Goal: Complete application form

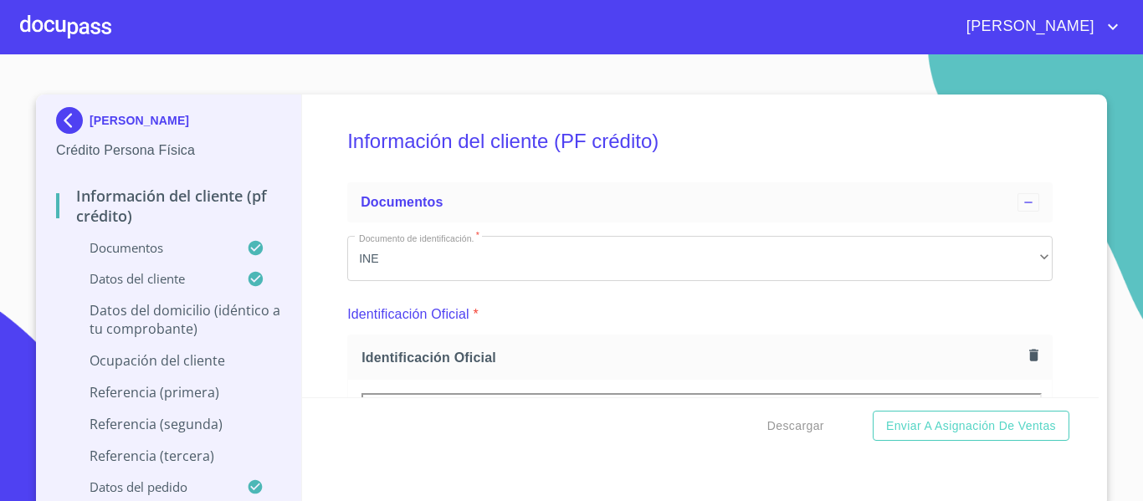
scroll to position [5207, 0]
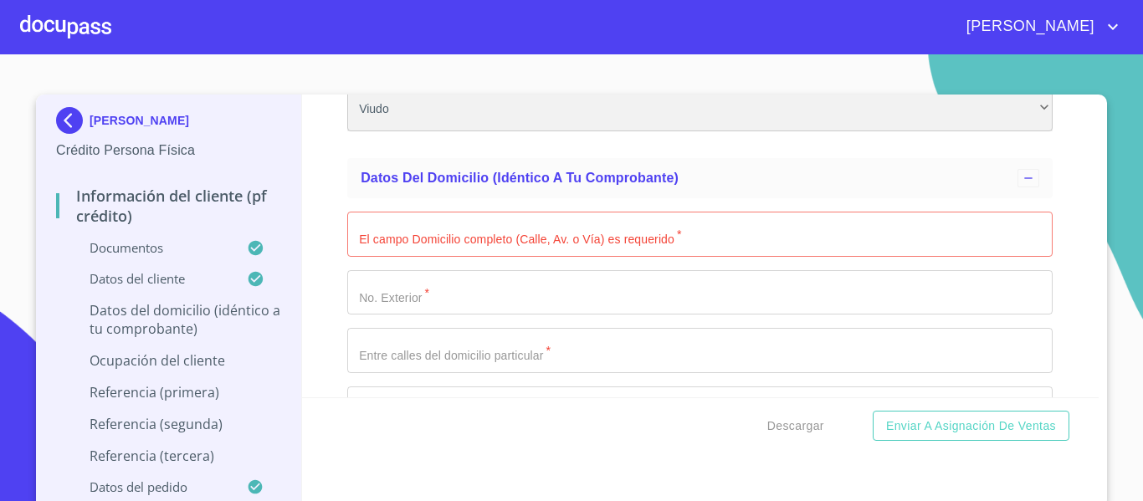
click at [863, 131] on div "Viudo" at bounding box center [699, 108] width 705 height 45
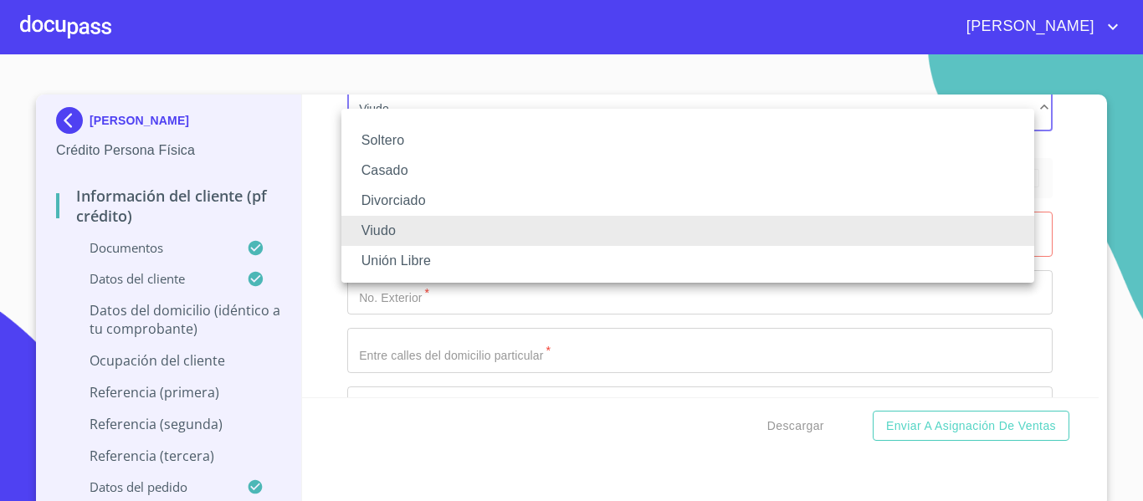
click at [366, 225] on li "Viudo" at bounding box center [687, 231] width 693 height 30
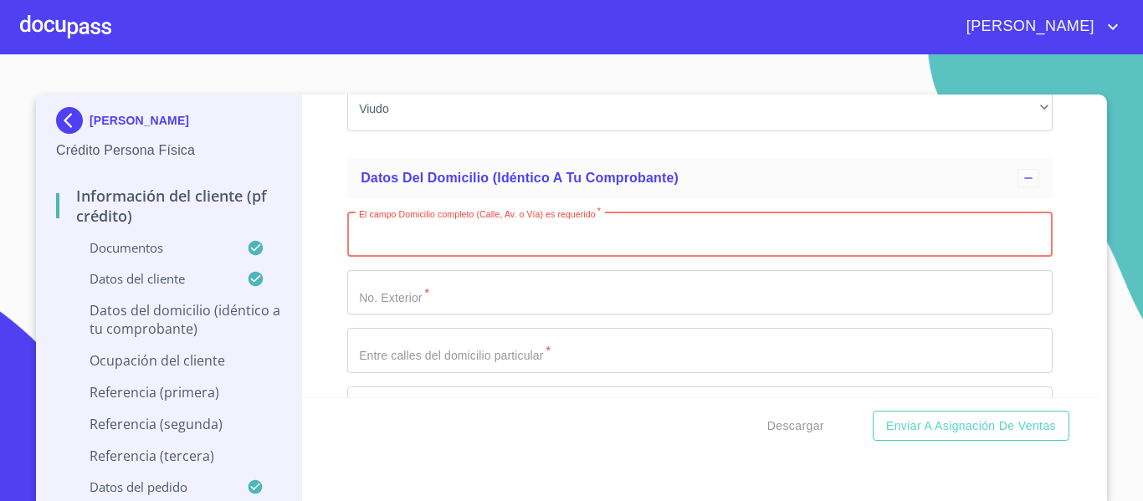
click at [433, 240] on input "Documento de identificación.   *" at bounding box center [699, 234] width 705 height 45
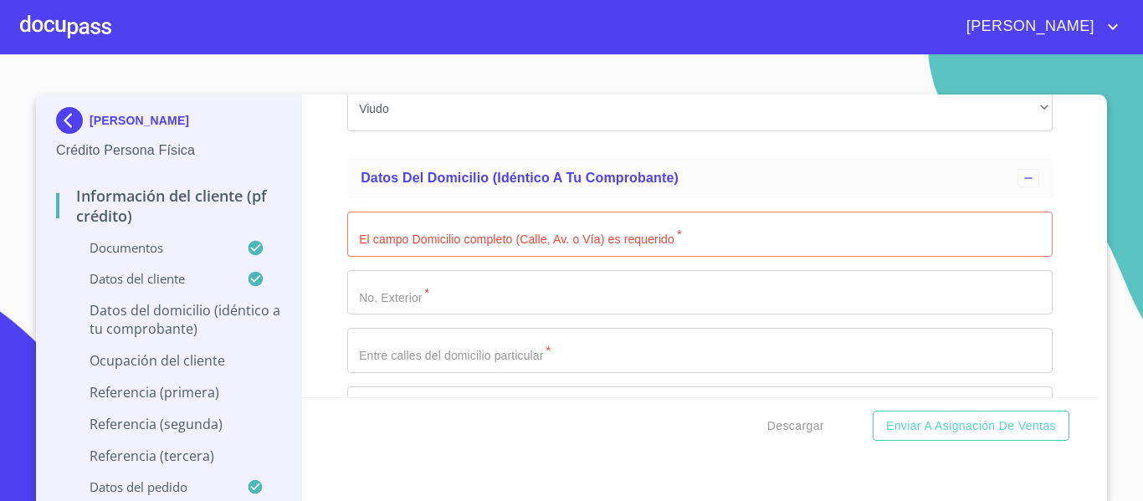
click at [436, 254] on input "Documento de identificación.   *" at bounding box center [699, 234] width 705 height 45
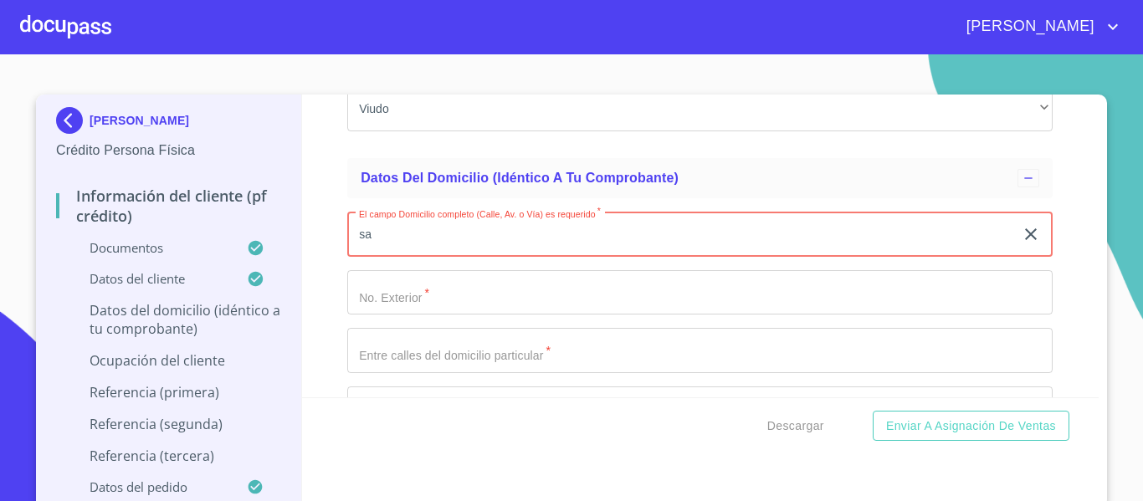
type input "s"
type input "[DATE][PERSON_NAME]"
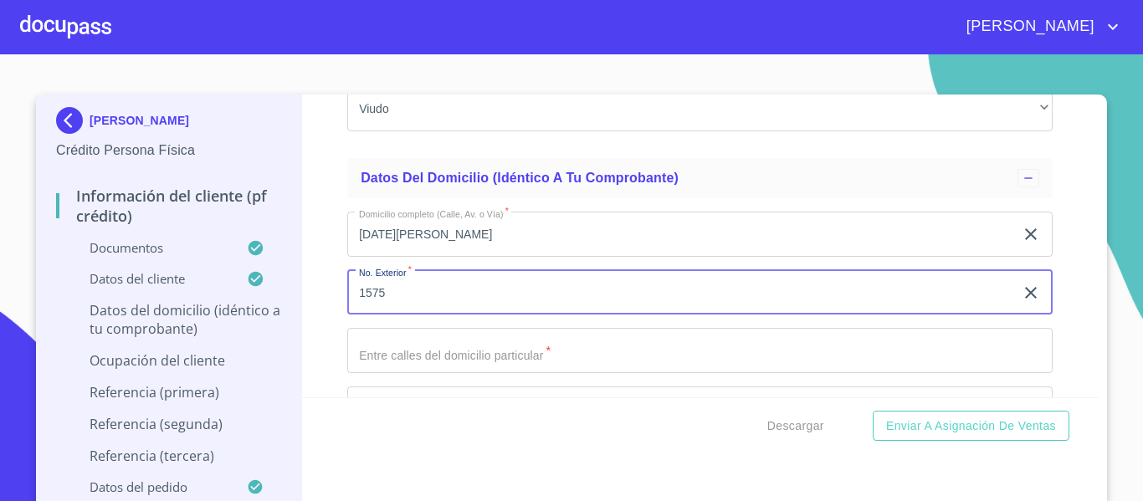
type input "1575"
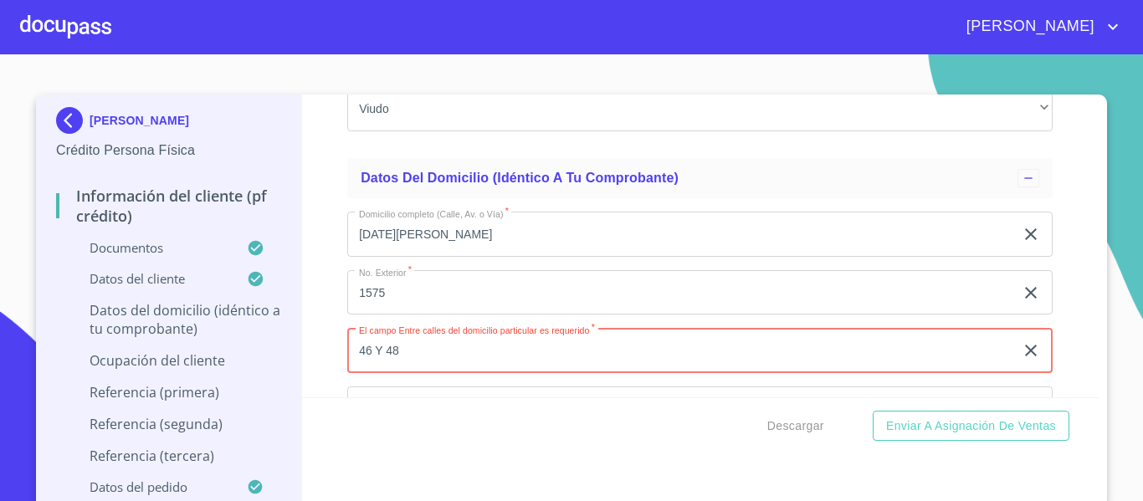
type input "46 Y 48"
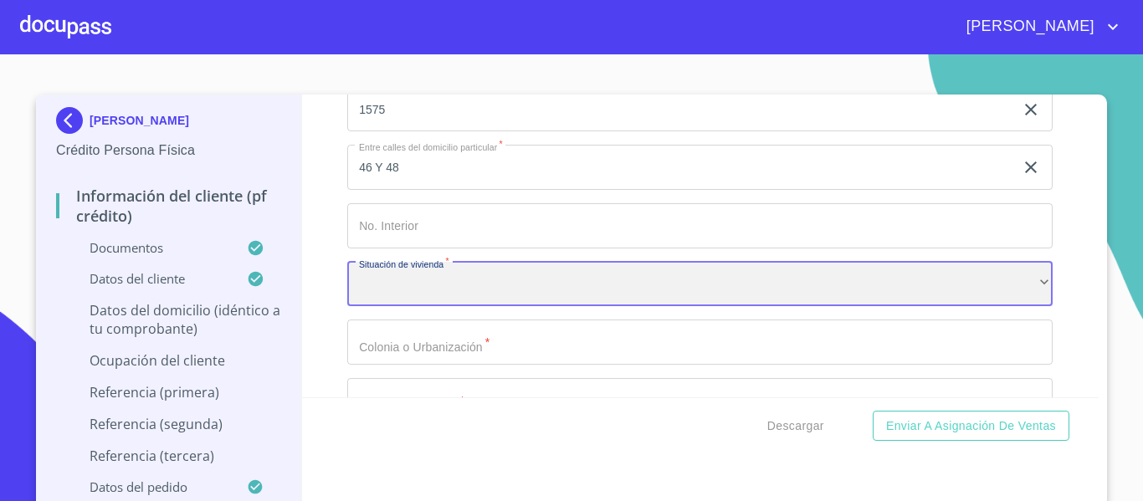
click at [569, 307] on div "​" at bounding box center [699, 284] width 705 height 45
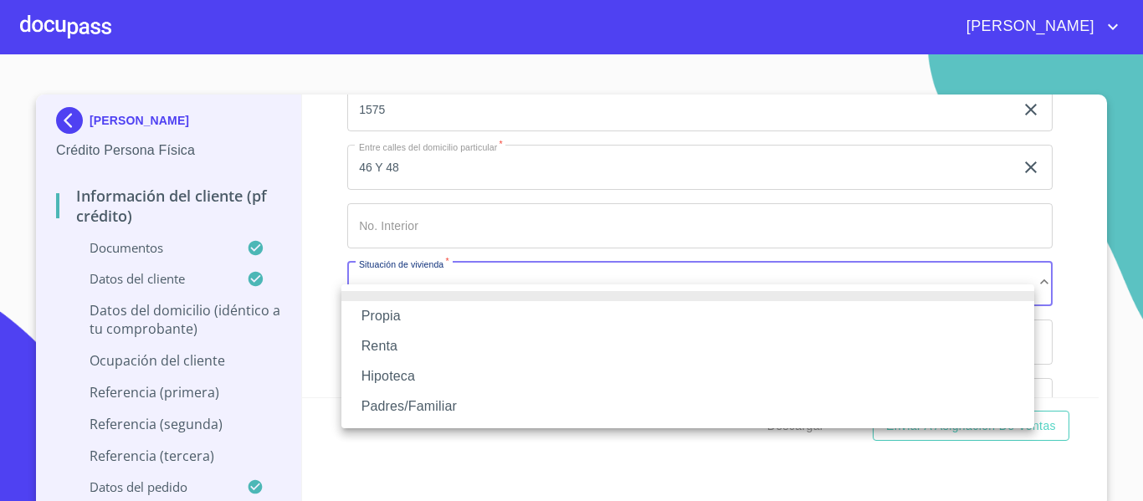
click at [365, 320] on li "Propia" at bounding box center [687, 316] width 693 height 30
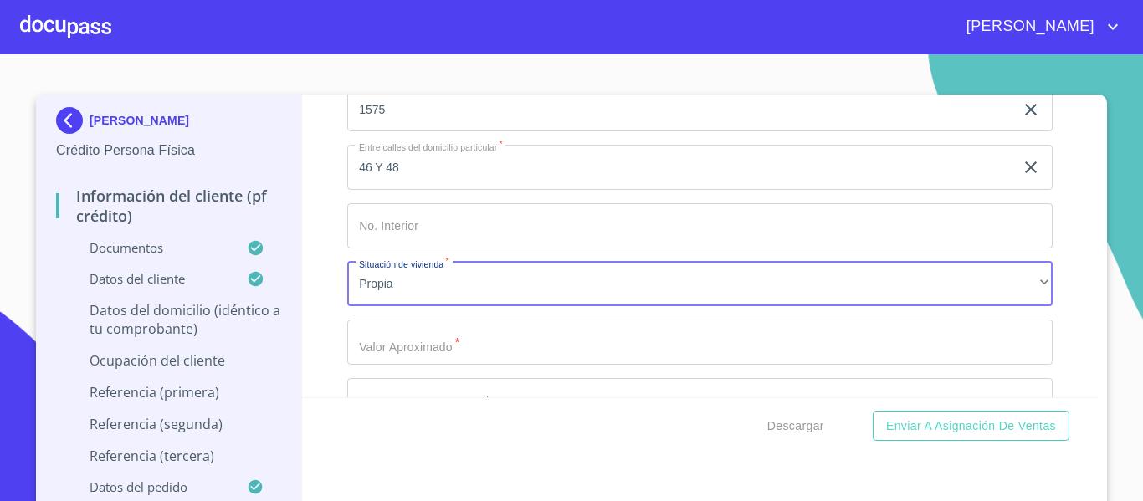
click at [363, 355] on input "Documento de identificación.   *" at bounding box center [699, 342] width 705 height 45
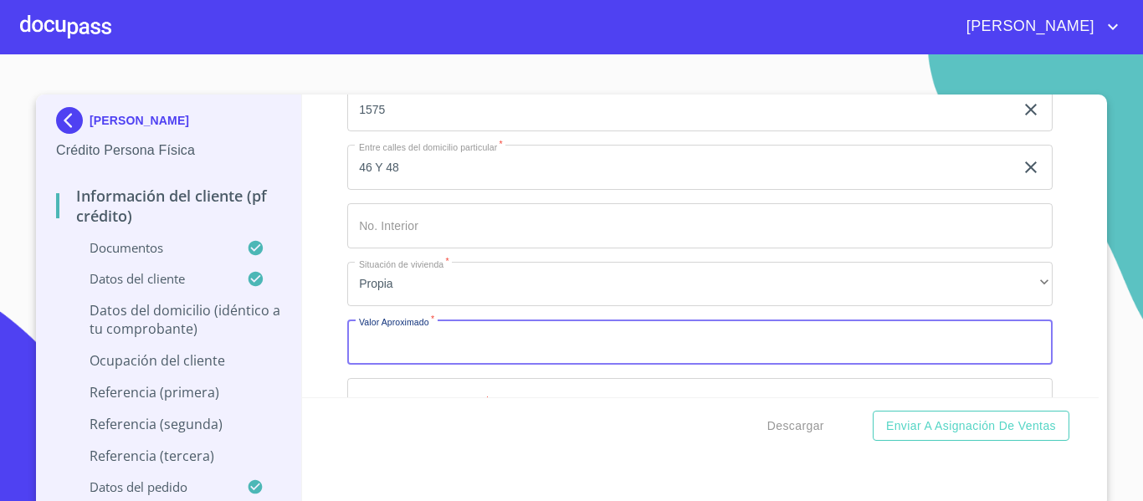
type input "$1"
type input "$4"
type input "$3"
type input "$3,500,000"
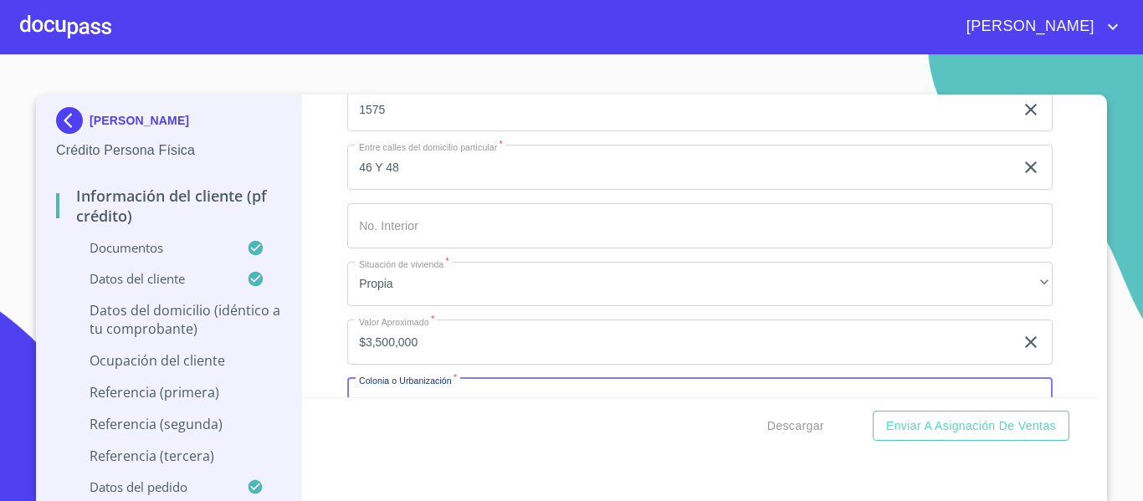
scroll to position [5565, 0]
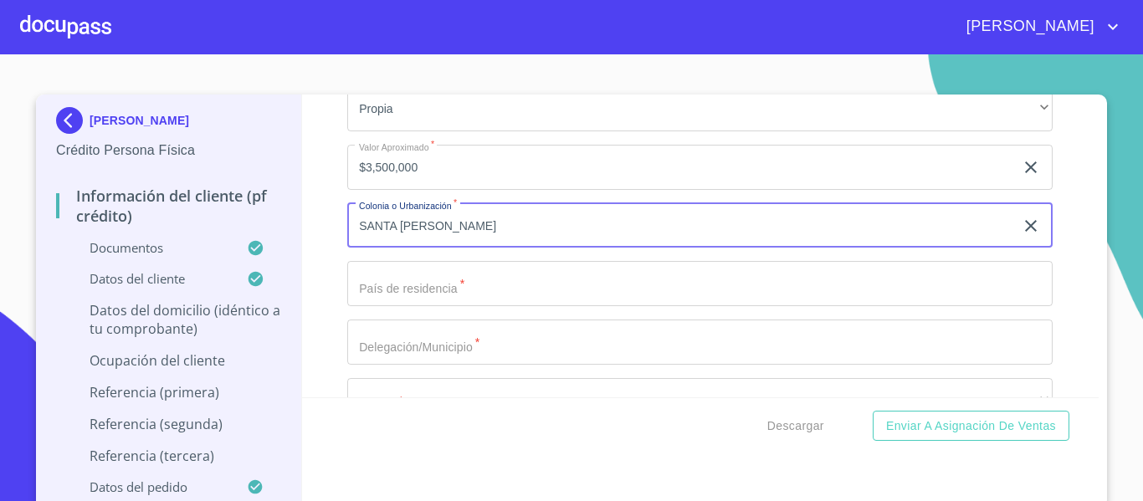
type input "SANTA [PERSON_NAME]"
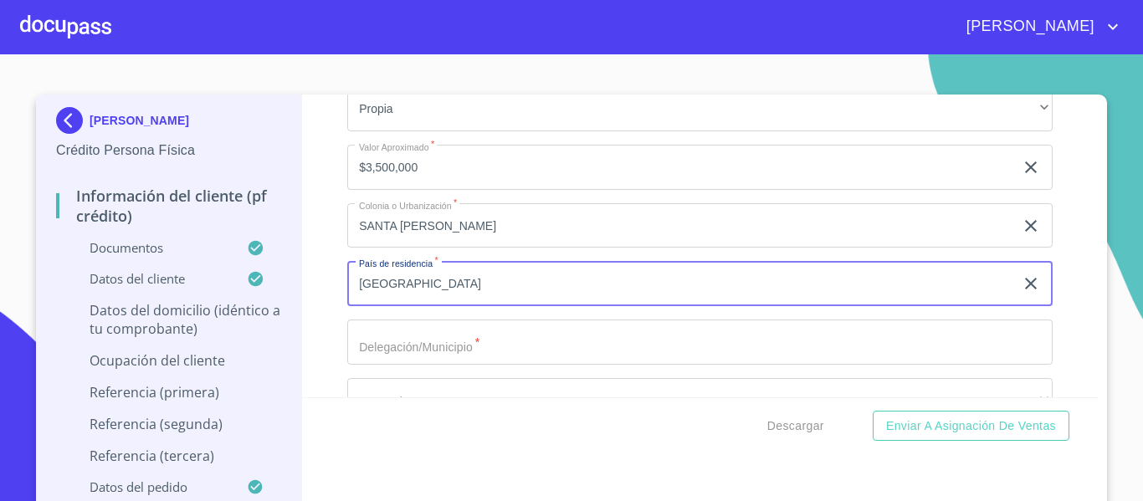
type input "[GEOGRAPHIC_DATA]"
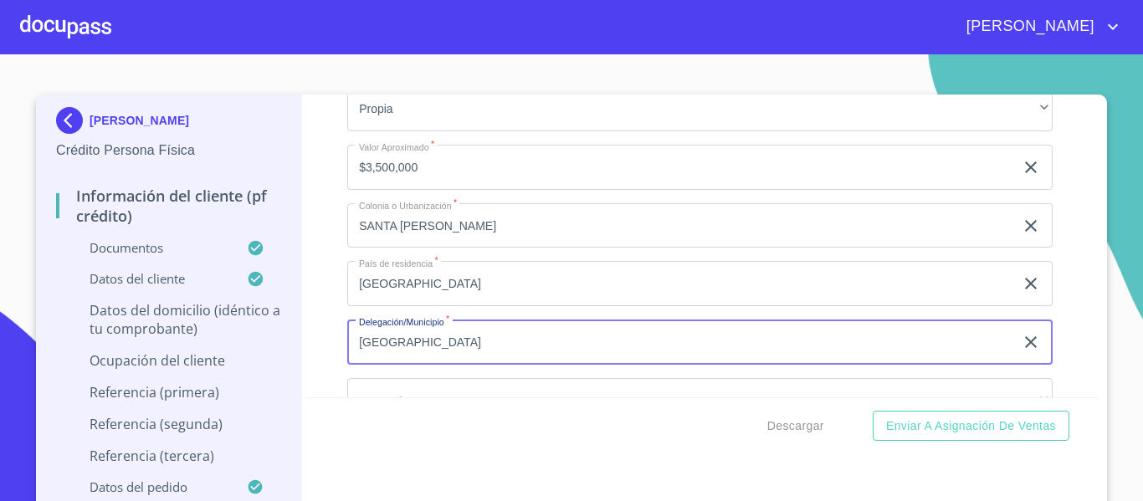
type input "[GEOGRAPHIC_DATA]"
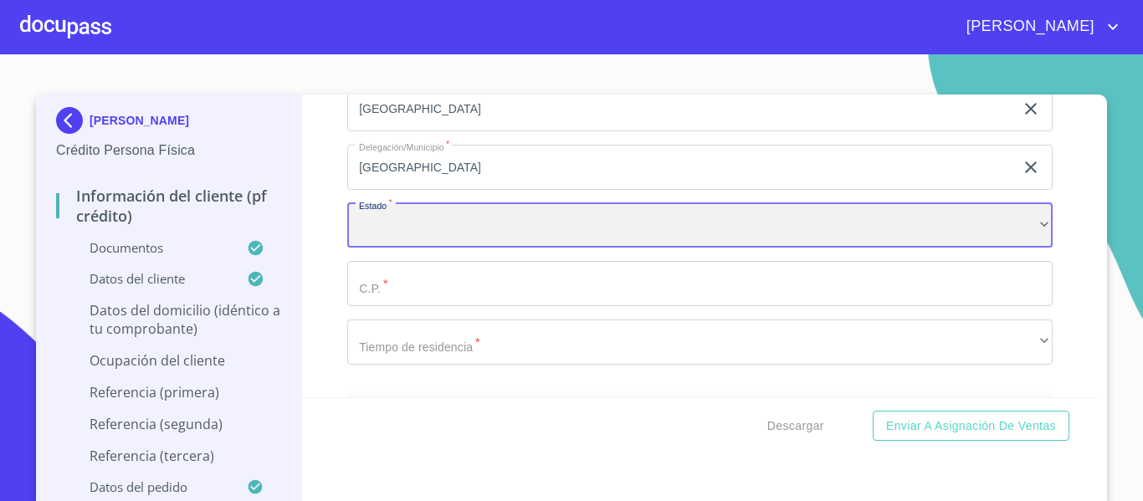
click at [406, 238] on div "​" at bounding box center [699, 225] width 705 height 45
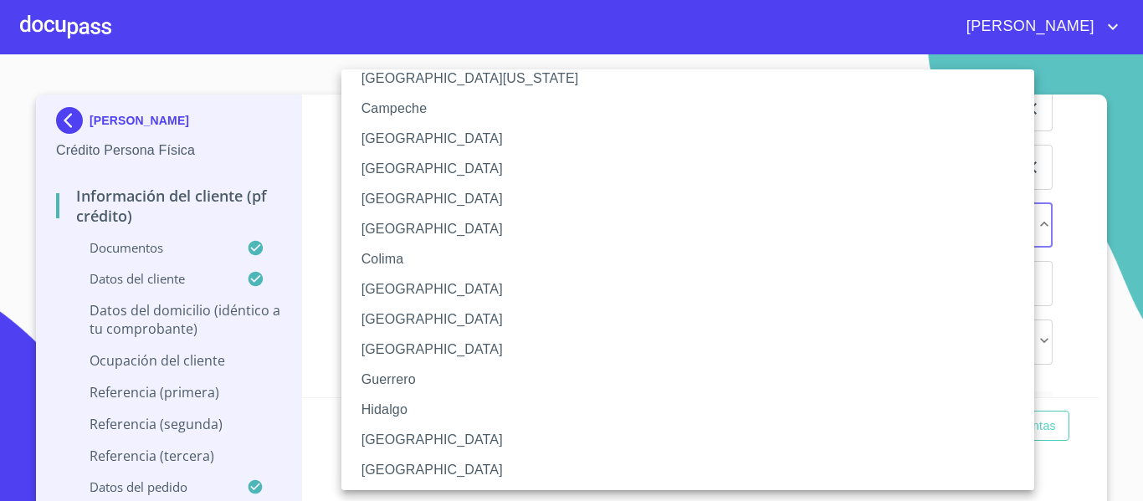
scroll to position [251, 0]
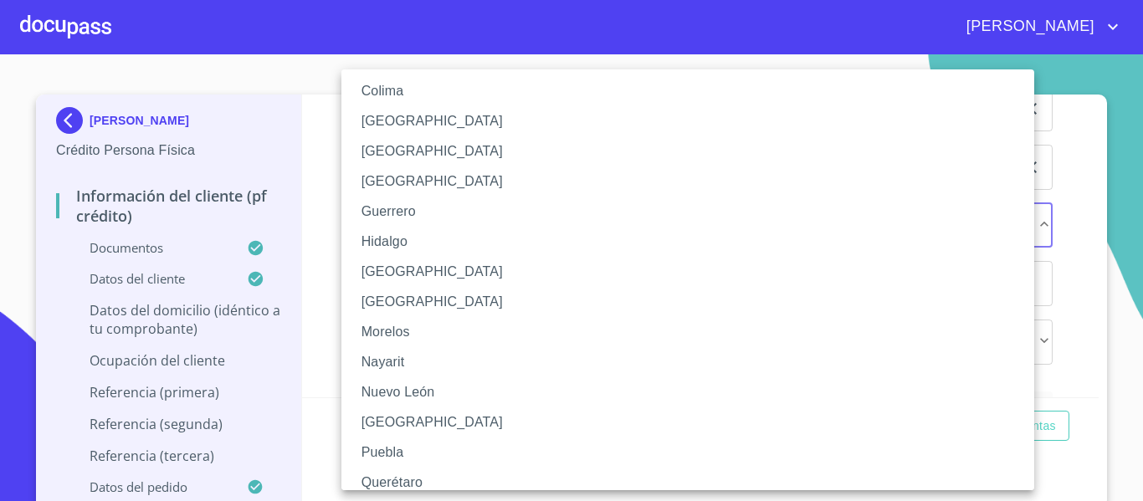
click at [401, 280] on li "[GEOGRAPHIC_DATA]" at bounding box center [693, 272] width 705 height 30
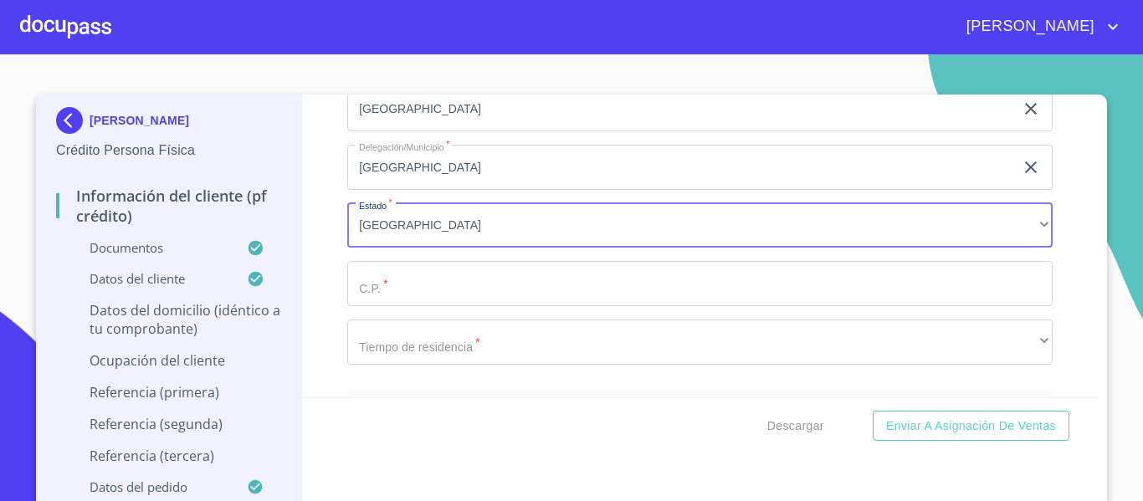
click at [393, 304] on input "Documento de identificación.   *" at bounding box center [699, 283] width 705 height 45
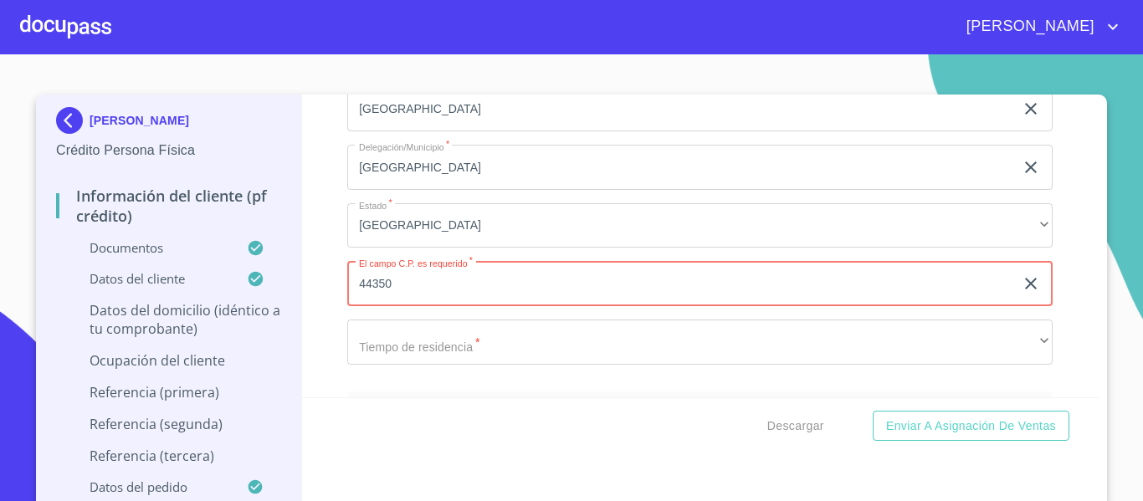
type input "44350"
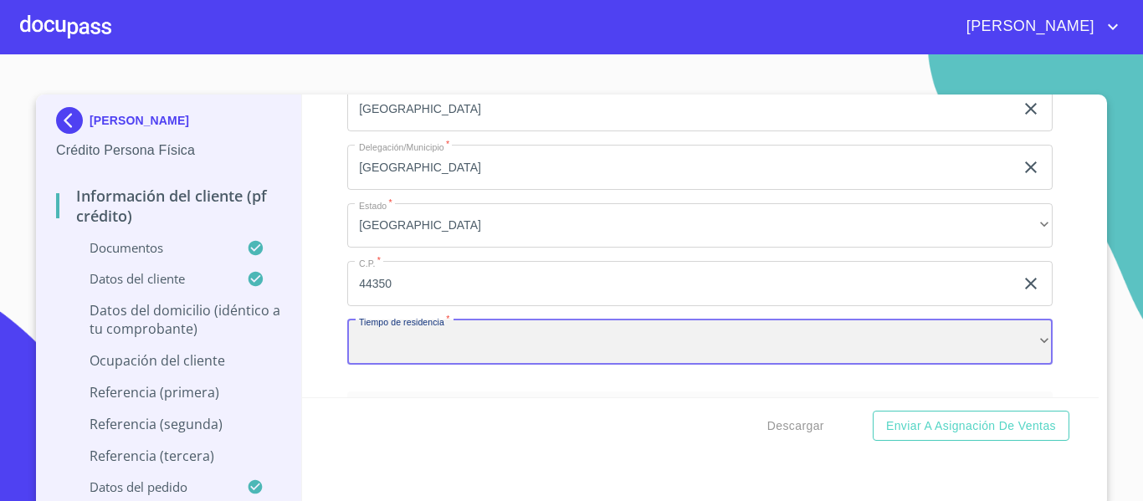
click at [435, 365] on div "​" at bounding box center [699, 342] width 705 height 45
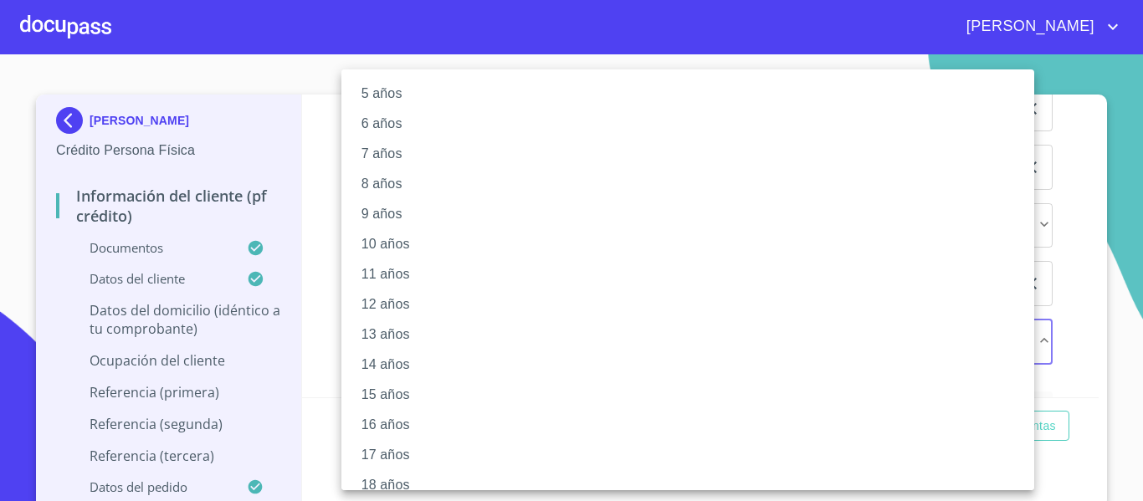
scroll to position [167, 0]
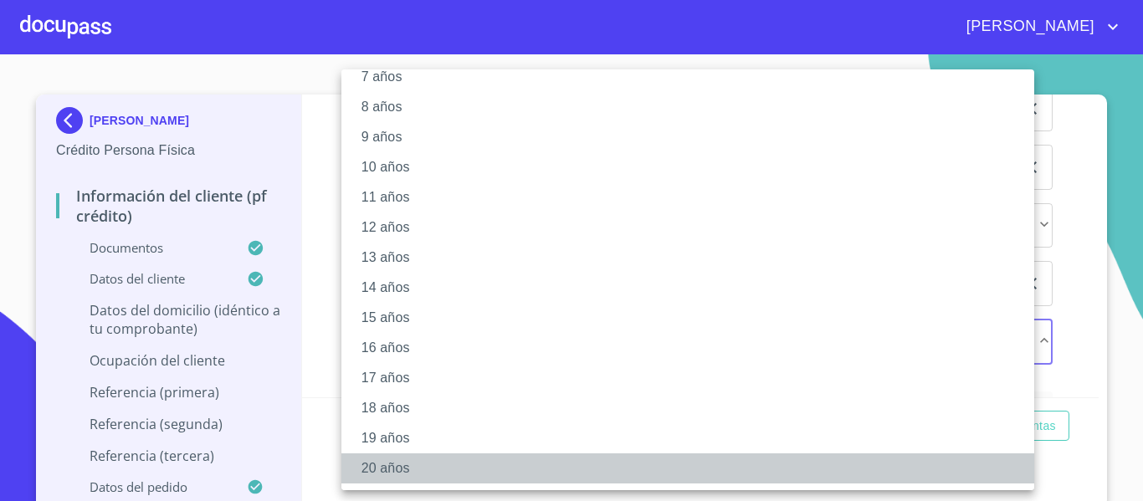
click at [412, 472] on li "20 años" at bounding box center [693, 468] width 705 height 30
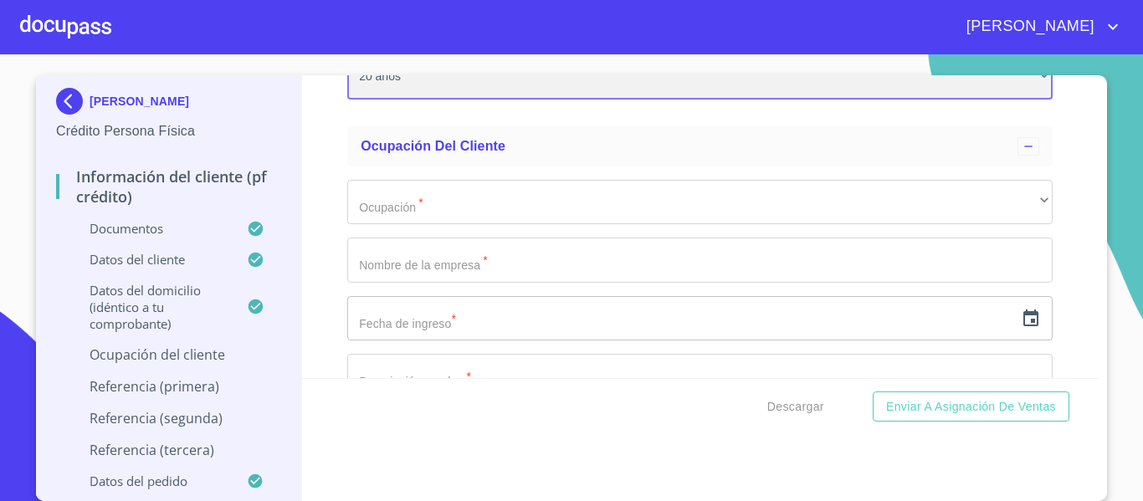
scroll to position [5991, 0]
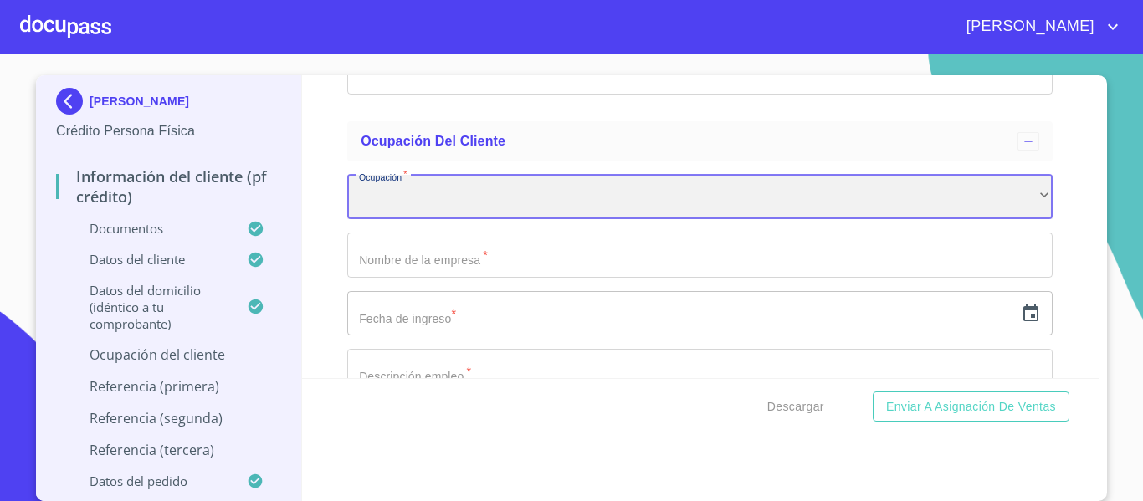
click at [422, 220] on div "​" at bounding box center [699, 197] width 705 height 45
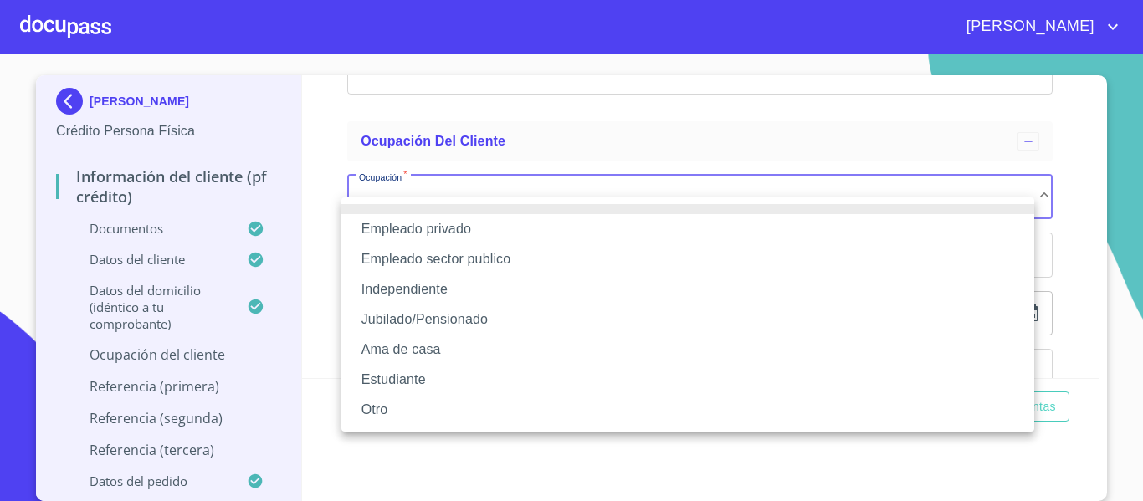
click at [417, 306] on li "Jubilado/Pensionado" at bounding box center [687, 320] width 693 height 30
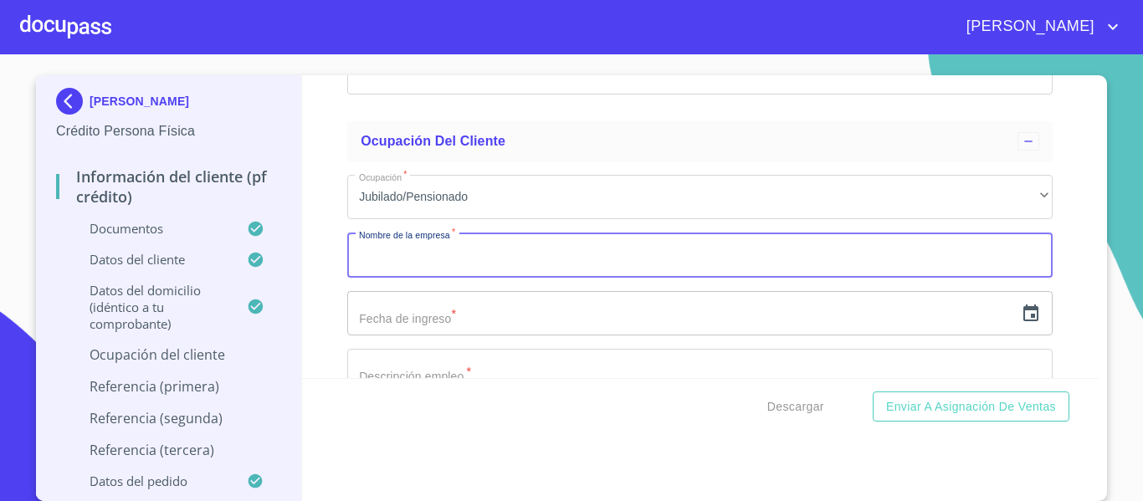
click at [389, 271] on input "Documento de identificación.   *" at bounding box center [699, 255] width 705 height 45
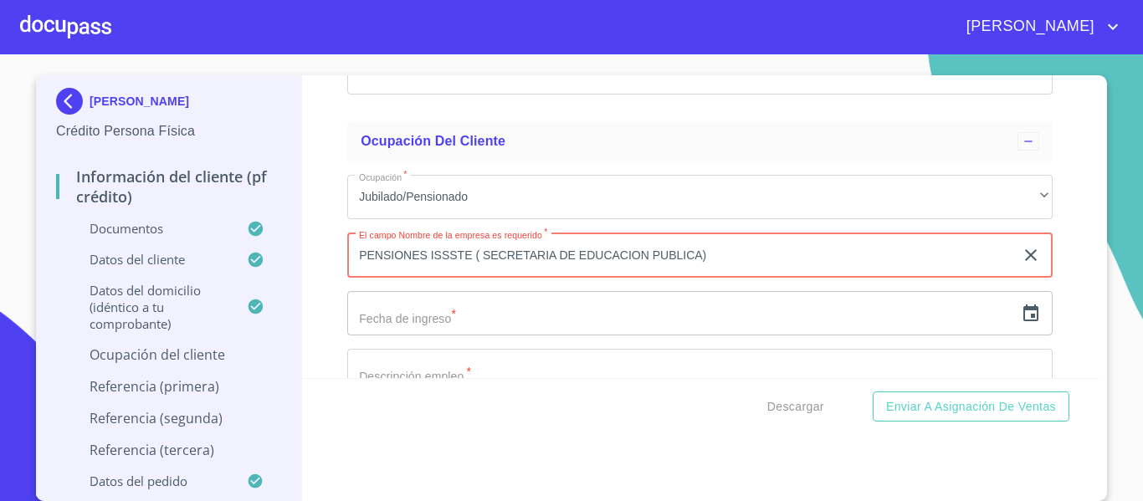
click at [474, 273] on input "PENSIONES ISSSTE ( SECRETARIA DE EDUCACION PUBLICA)" at bounding box center [680, 255] width 667 height 45
click at [476, 274] on input "PENSIONES ISSSTE ( SECRETARIA DE EDUCACION PUBLICA)" at bounding box center [680, 255] width 667 height 45
click at [480, 273] on input "PENSIONES ISSSTE ( SECRETARIA DE EDUCACION PUBLICA)" at bounding box center [680, 255] width 667 height 45
type input "PENSIONES ISSSTE (SECRETARIA DE EDUCACION PUBLICA)"
click at [479, 315] on input "text" at bounding box center [680, 313] width 667 height 45
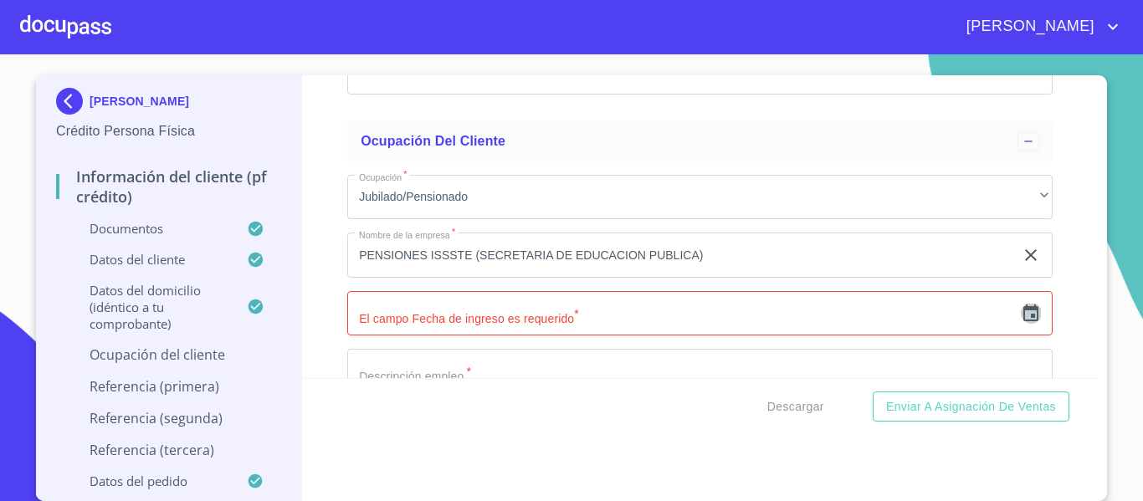
click at [1023, 321] on icon "button" at bounding box center [1030, 313] width 15 height 17
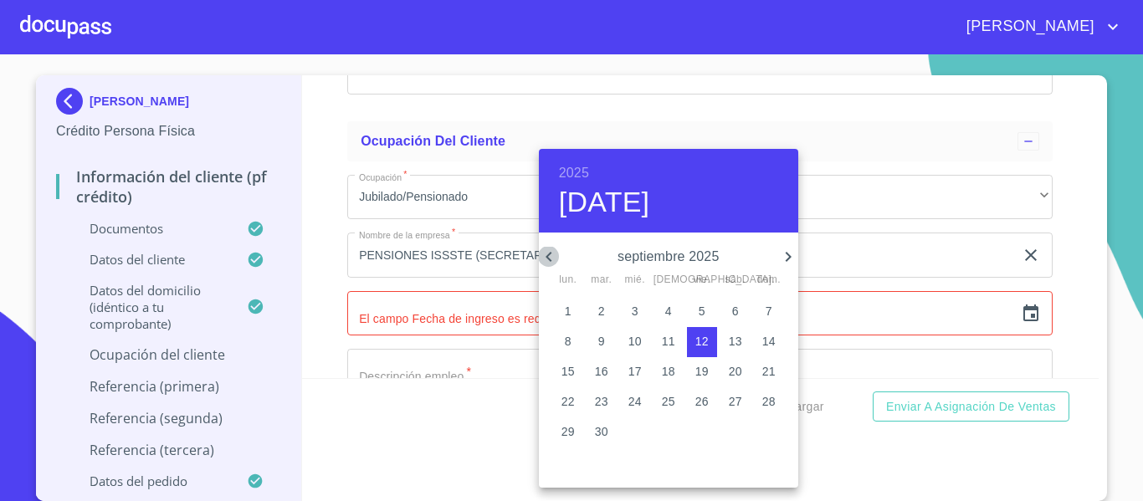
click at [550, 252] on icon "button" at bounding box center [548, 257] width 6 height 10
click at [550, 248] on icon "button" at bounding box center [549, 257] width 20 height 20
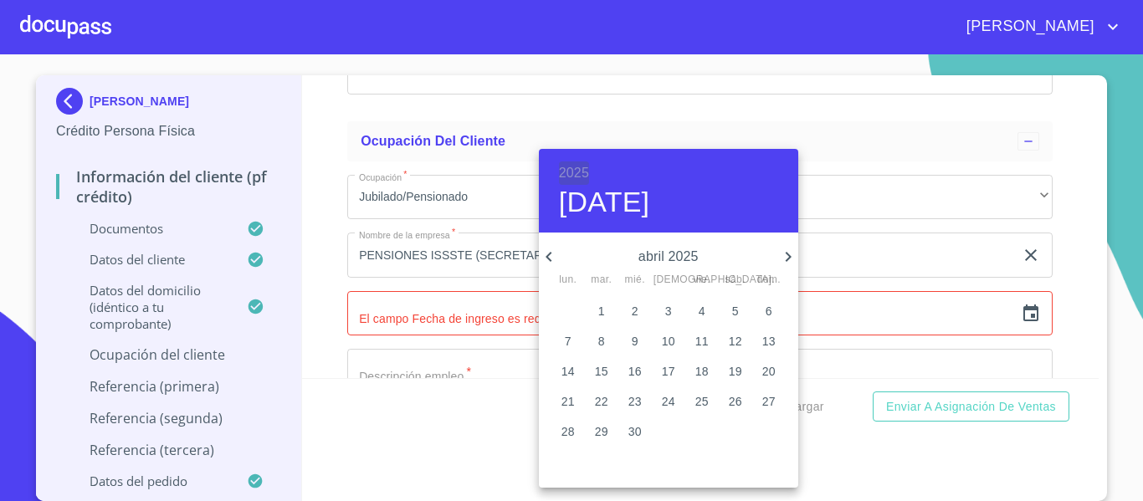
click at [571, 172] on h6 "2025" at bounding box center [574, 172] width 30 height 23
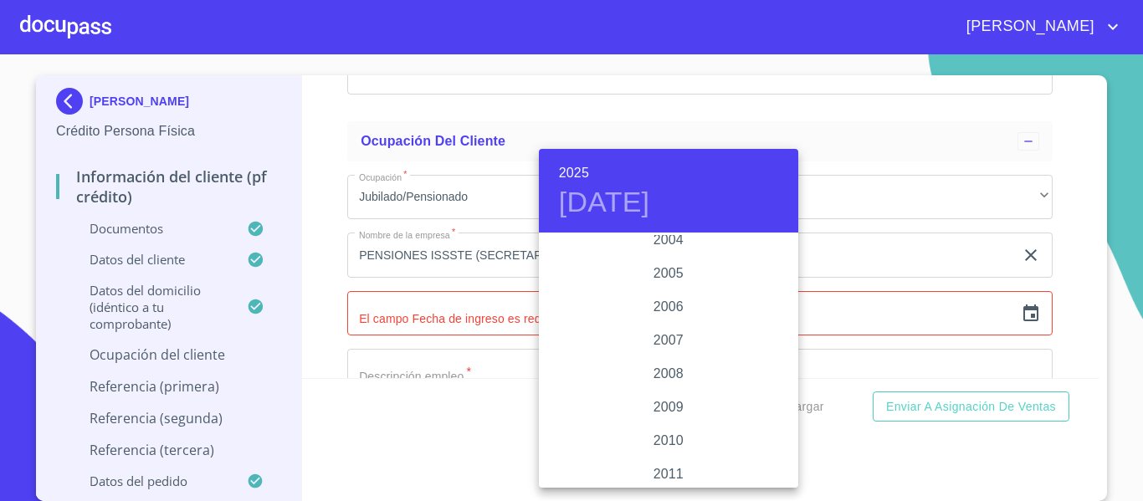
scroll to position [2493, 0]
click at [671, 264] on div "2000" at bounding box center [668, 268] width 259 height 33
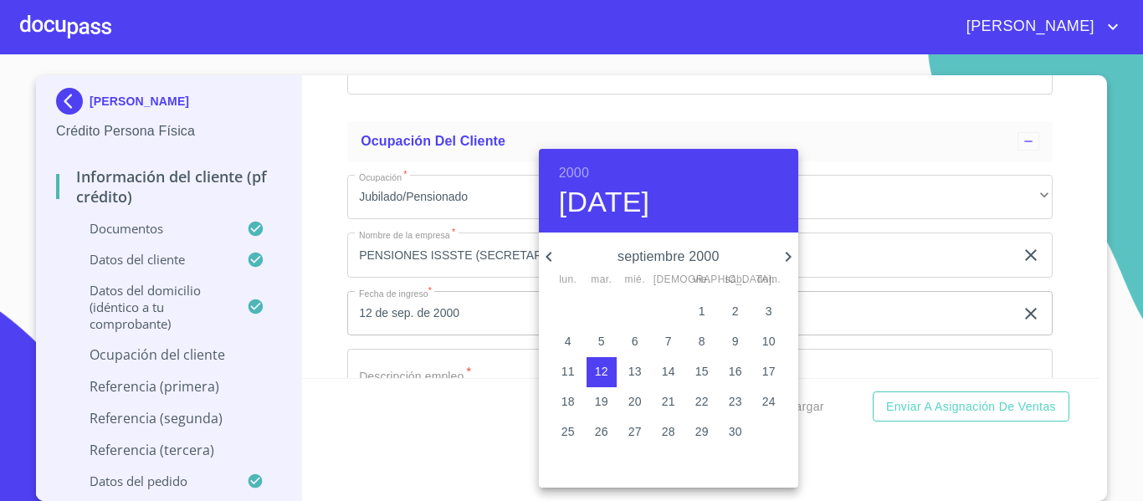
click at [535, 250] on div at bounding box center [571, 250] width 1143 height 501
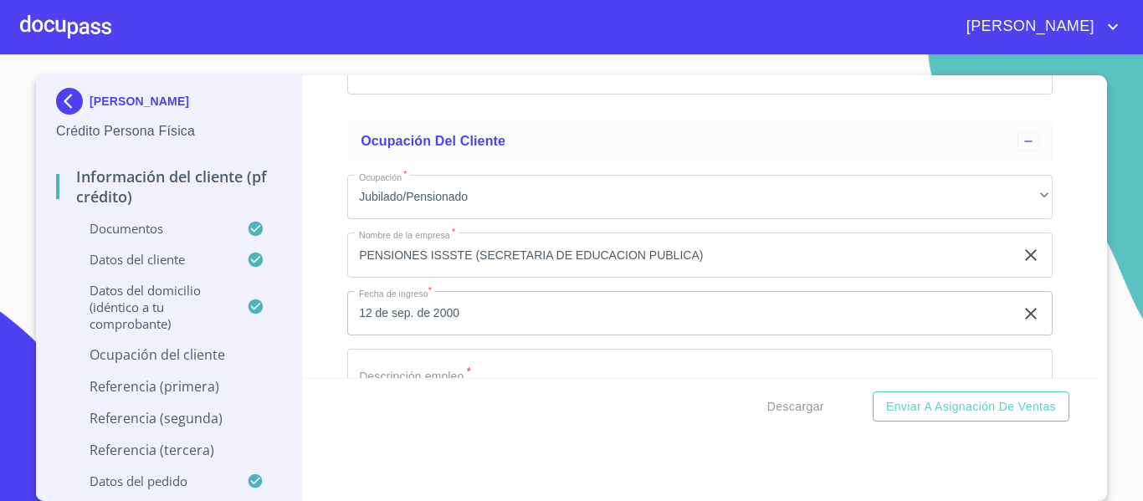
click at [485, 334] on input "12 de sep. de 2000" at bounding box center [683, 313] width 673 height 45
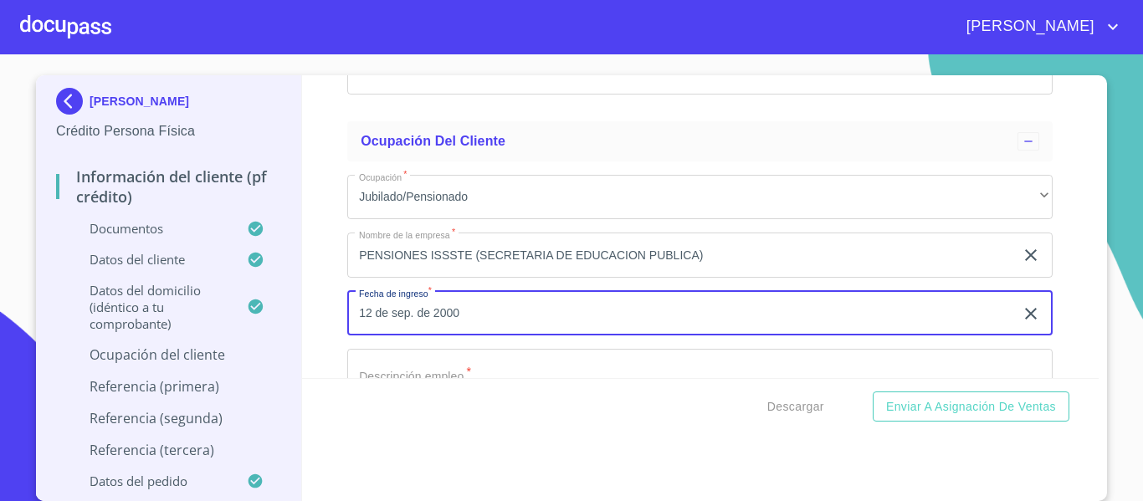
click at [403, 331] on input "12 de sep. de 2000" at bounding box center [683, 313] width 673 height 45
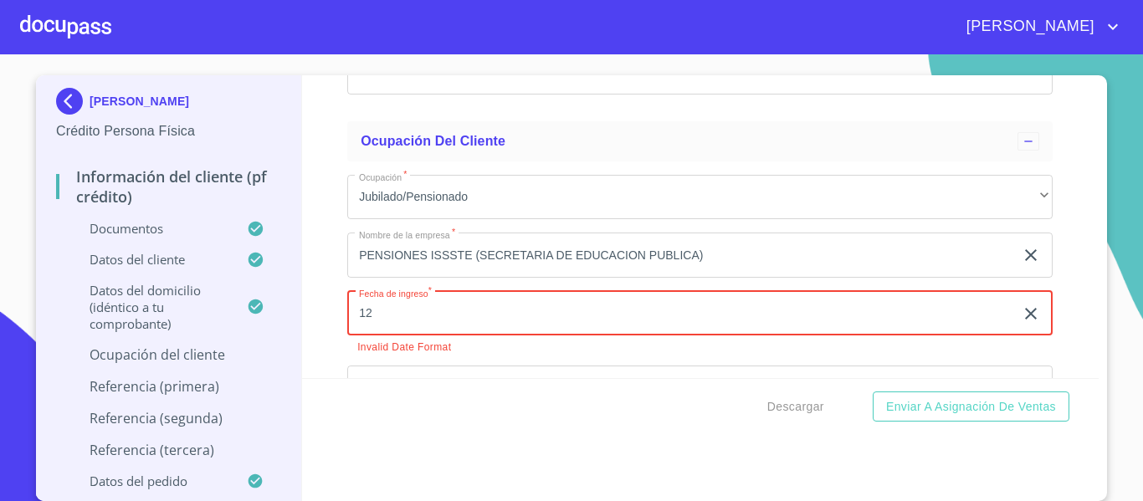
type input "1_"
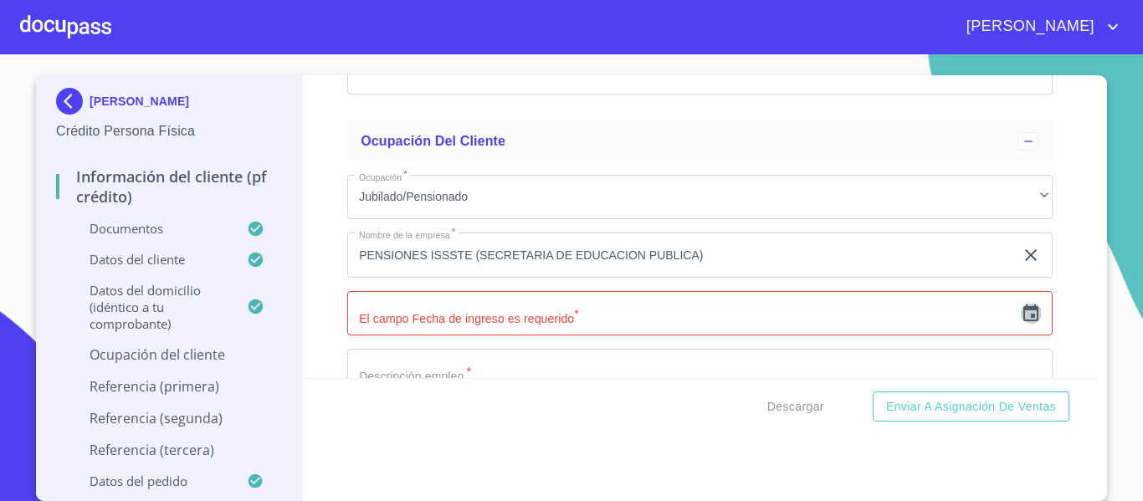
click at [1021, 324] on icon "button" at bounding box center [1031, 314] width 20 height 20
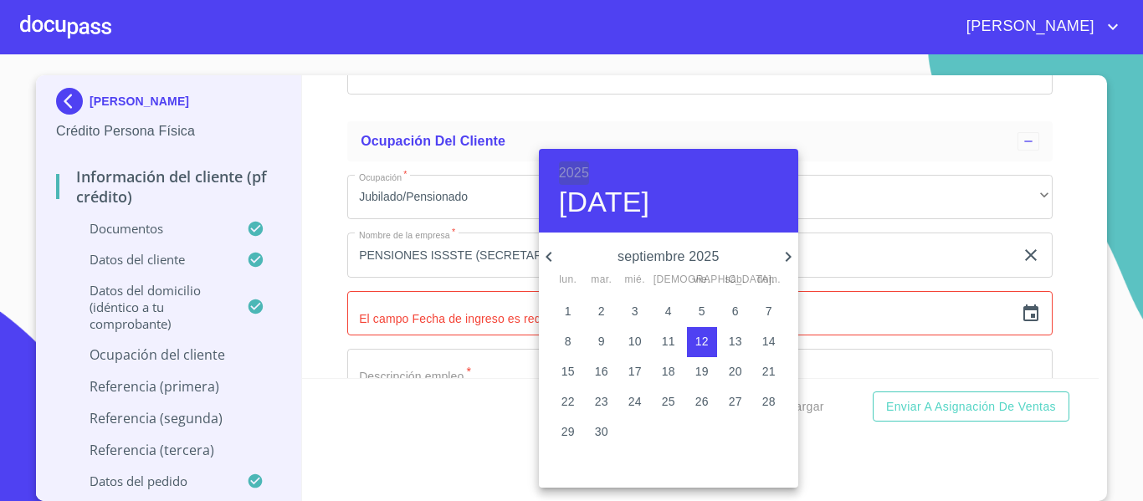
click at [578, 163] on h6 "2025" at bounding box center [574, 172] width 30 height 23
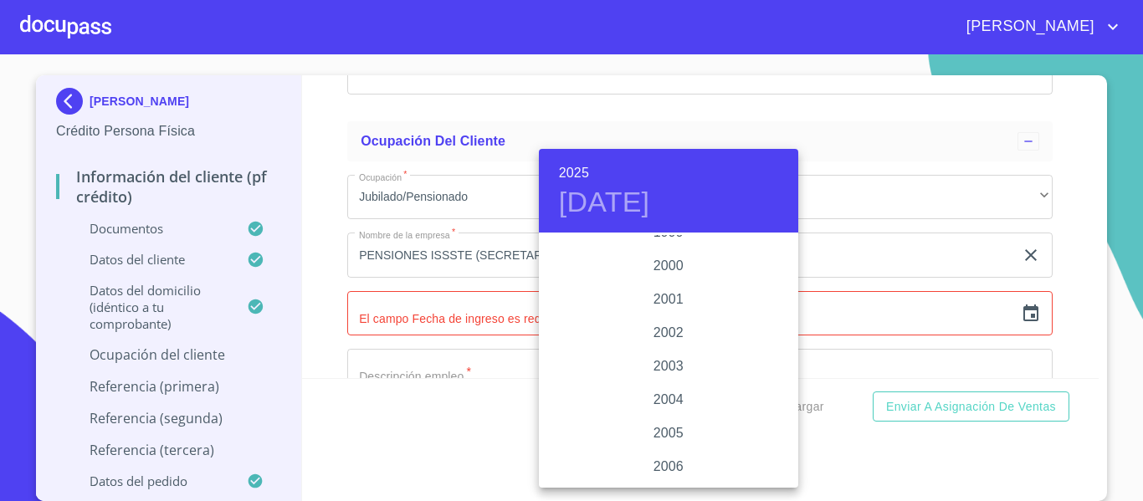
scroll to position [2409, 0]
click at [667, 348] on div "2000" at bounding box center [668, 351] width 259 height 33
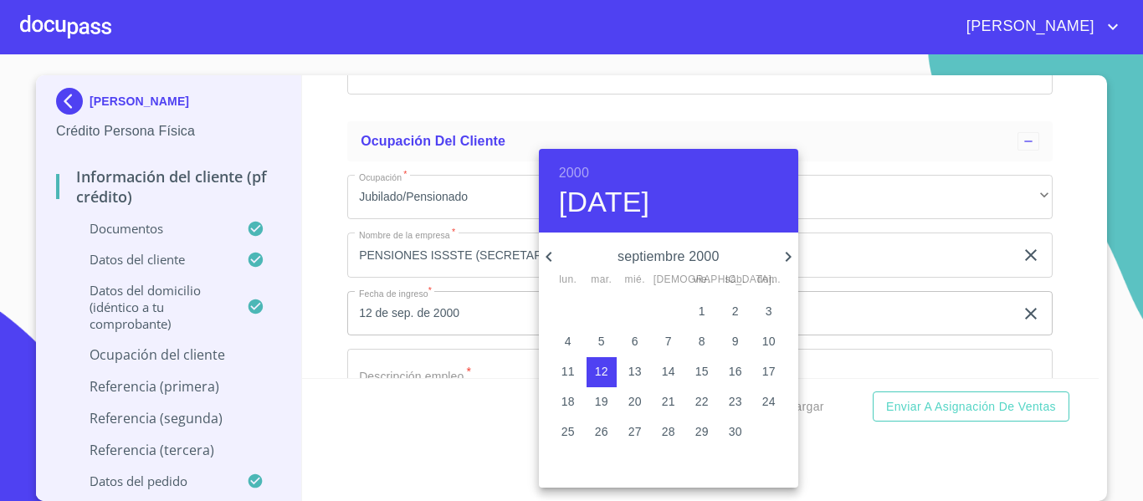
click at [540, 256] on icon "button" at bounding box center [549, 257] width 20 height 20
click at [540, 255] on icon "button" at bounding box center [549, 257] width 20 height 20
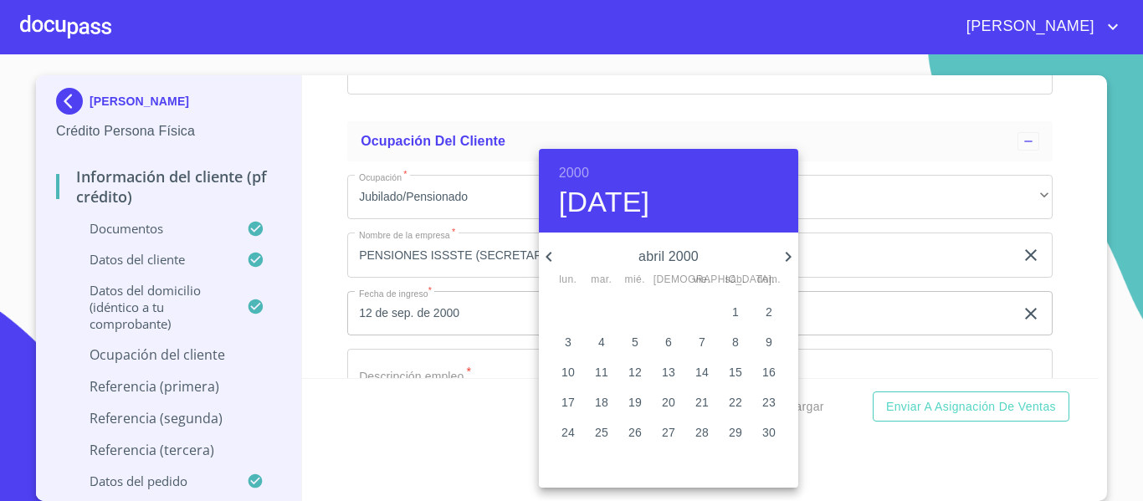
click at [540, 255] on icon "button" at bounding box center [549, 257] width 20 height 20
click at [788, 255] on icon "button" at bounding box center [788, 257] width 6 height 10
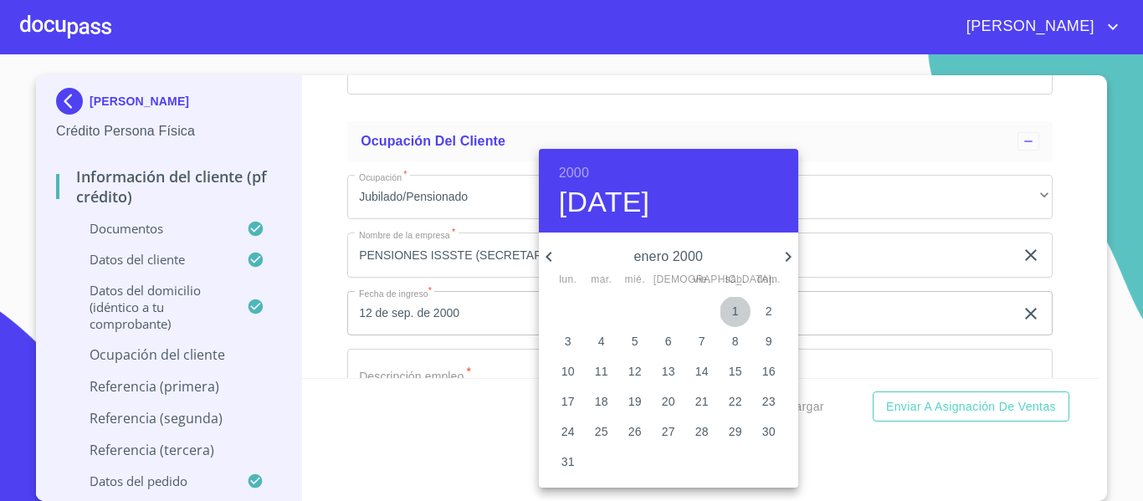
click at [740, 308] on span "1" at bounding box center [735, 311] width 30 height 17
type input "[DATE]"
click at [431, 358] on div at bounding box center [571, 250] width 1143 height 501
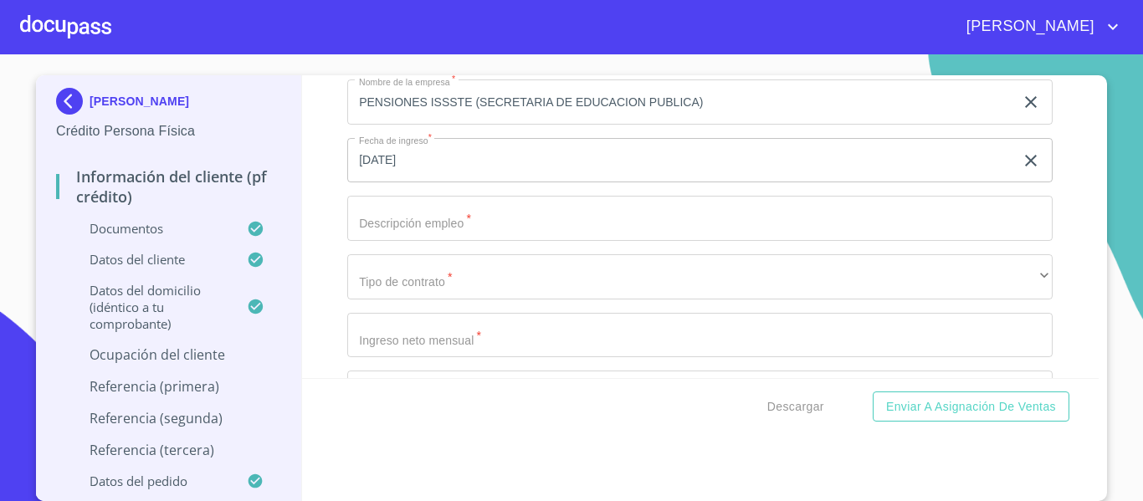
scroll to position [6158, 0]
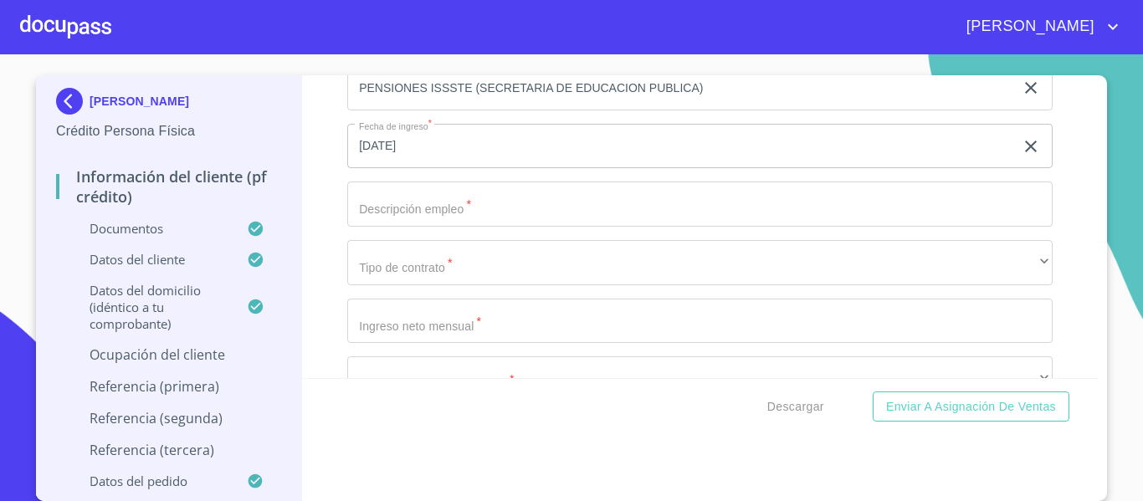
click at [438, 227] on input "Documento de identificación.   *" at bounding box center [699, 204] width 705 height 45
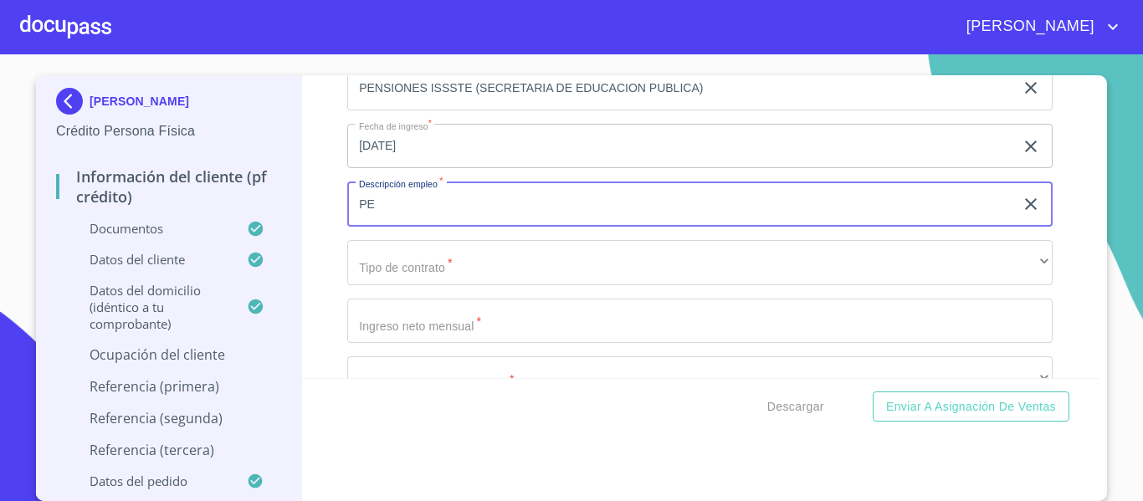
type input "P"
type input "PENSIONES"
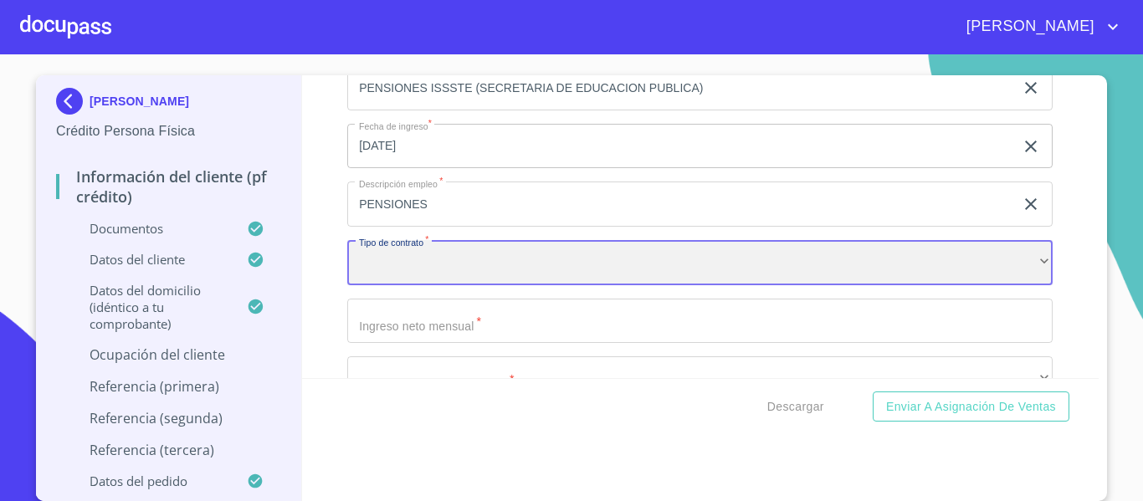
click at [464, 285] on div "​" at bounding box center [699, 262] width 705 height 45
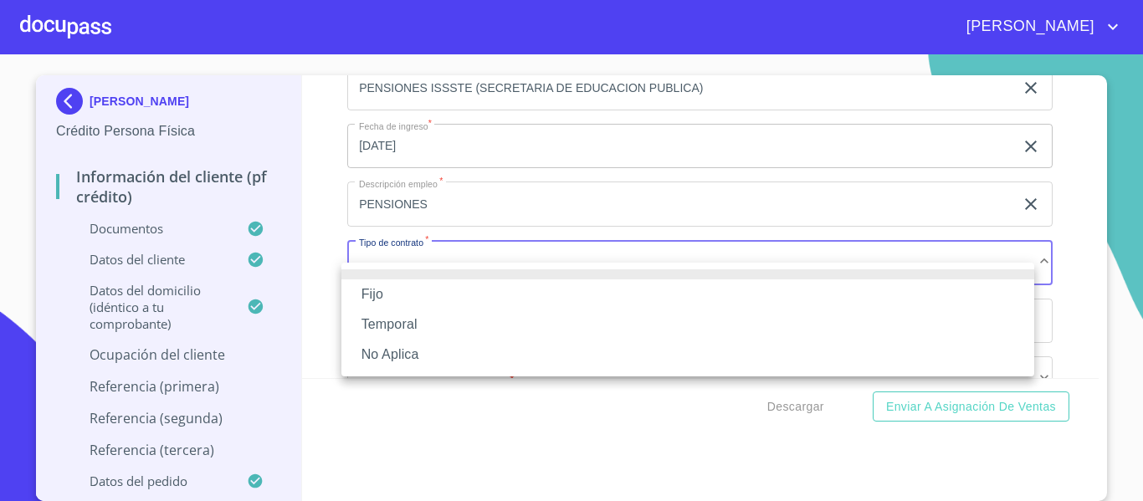
click at [427, 296] on li "Fijo" at bounding box center [687, 294] width 693 height 30
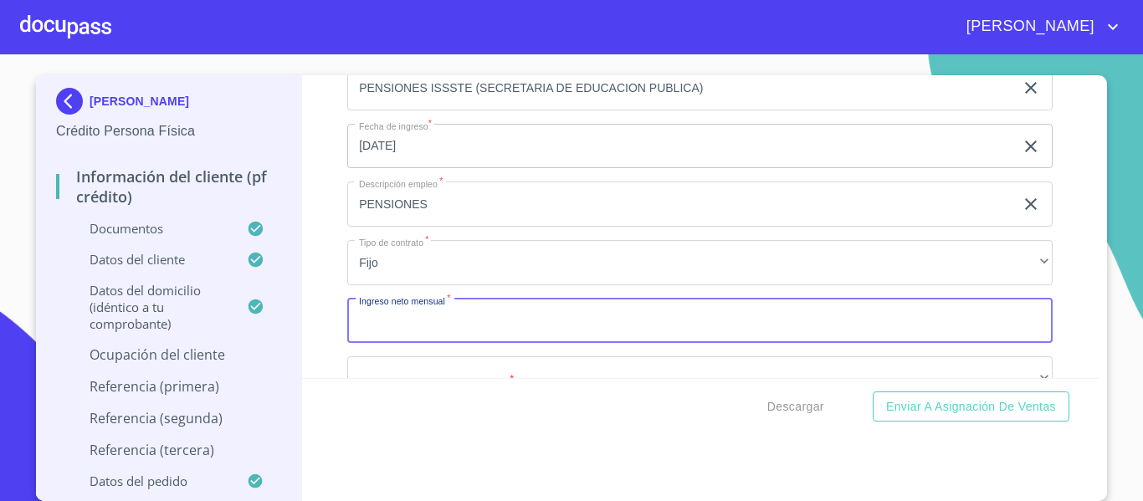
click at [415, 344] on input "Documento de identificación.   *" at bounding box center [699, 321] width 705 height 45
type input "5"
type input "60000"
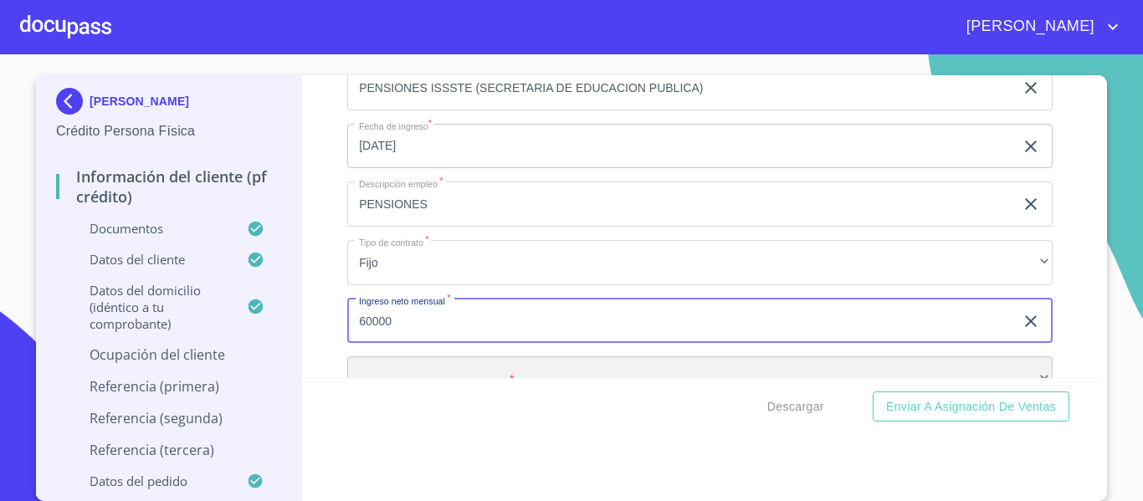
scroll to position [6202, 0]
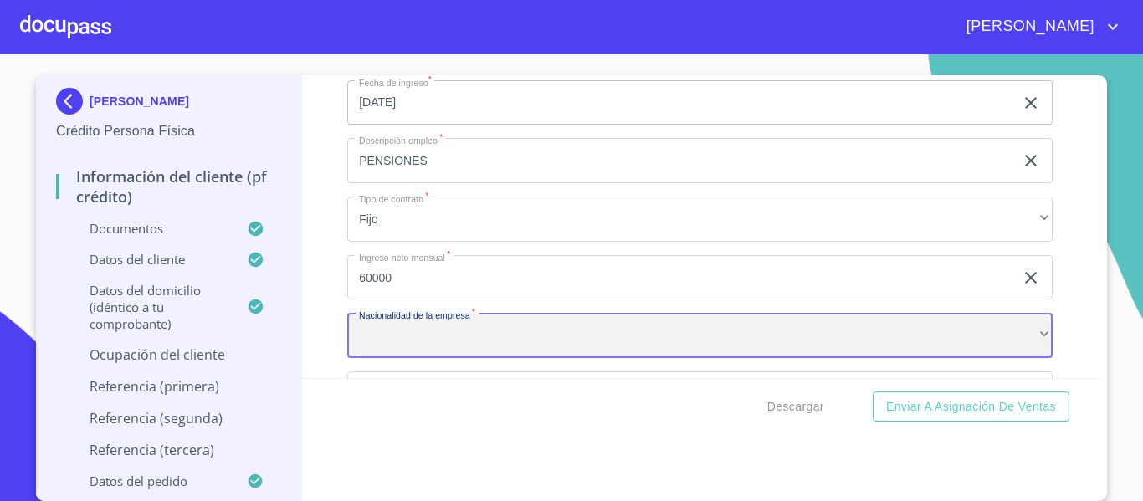
click at [415, 351] on div "​" at bounding box center [699, 335] width 705 height 45
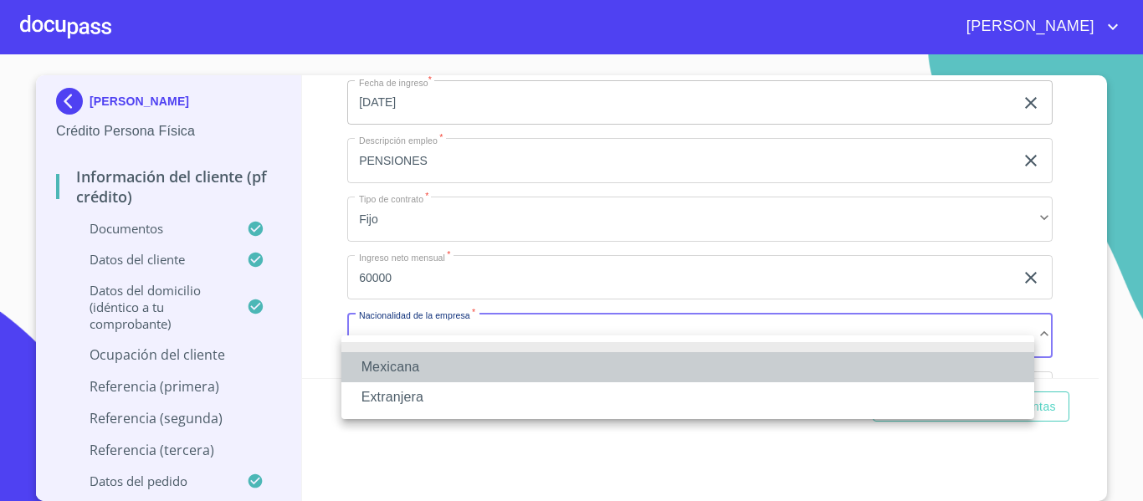
click at [397, 357] on li "Mexicana" at bounding box center [687, 367] width 693 height 30
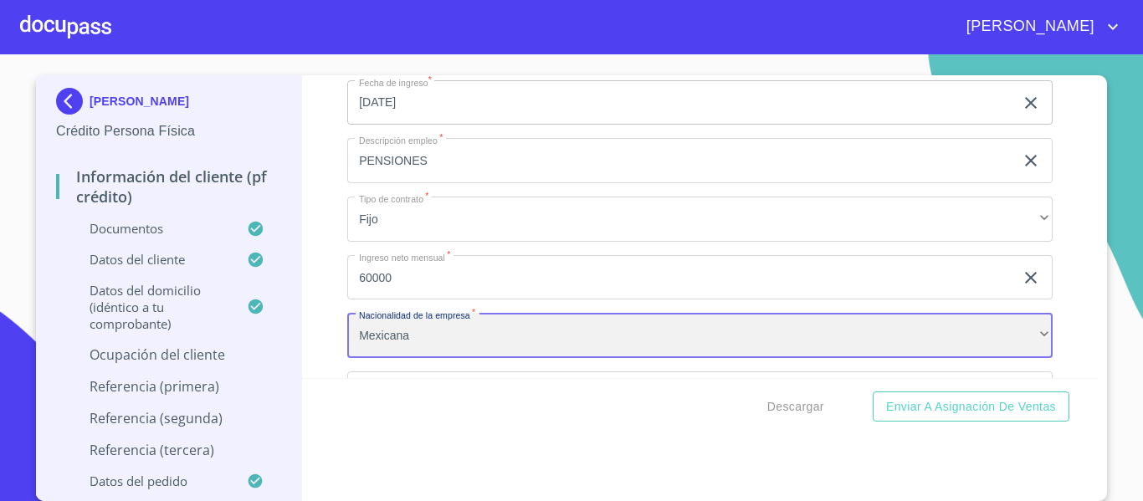
scroll to position [6369, 0]
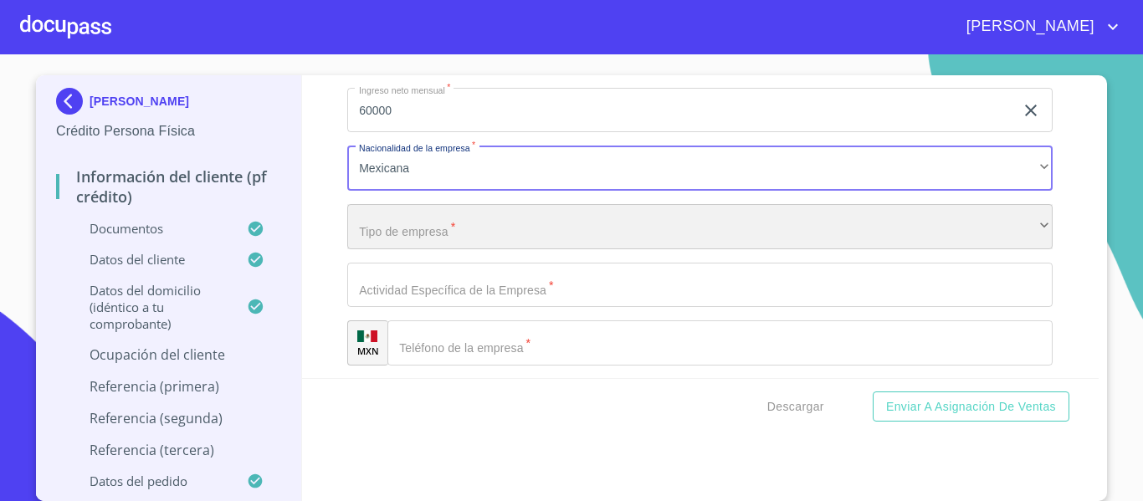
click at [383, 238] on div "​" at bounding box center [699, 226] width 705 height 45
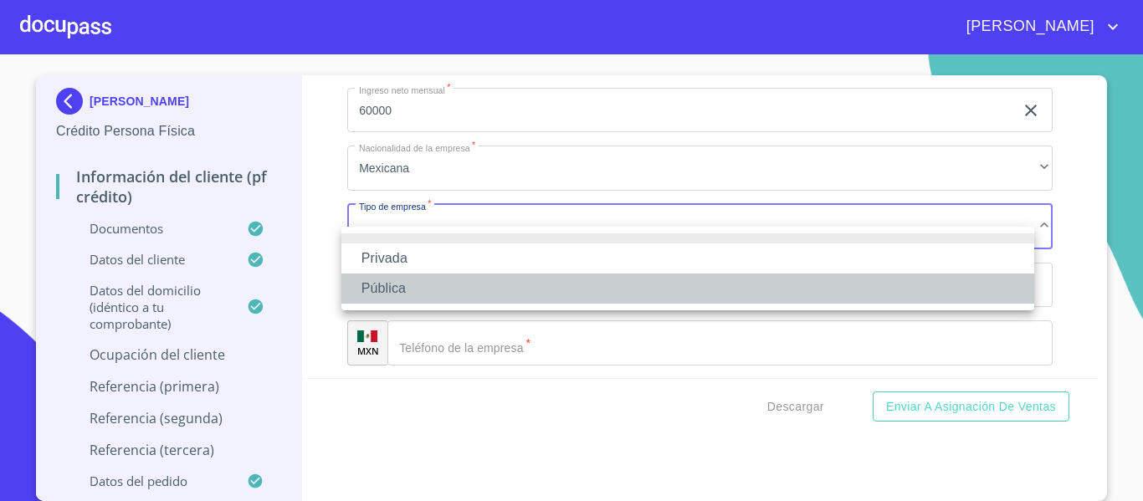
click at [391, 283] on li "Pública" at bounding box center [687, 289] width 693 height 30
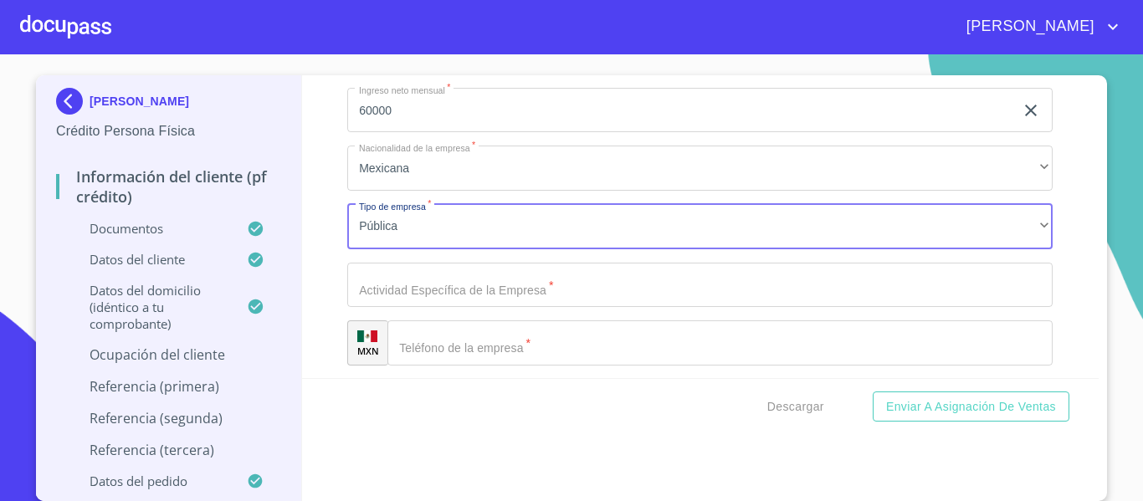
click at [427, 308] on input "Documento de identificación.   *" at bounding box center [699, 285] width 705 height 45
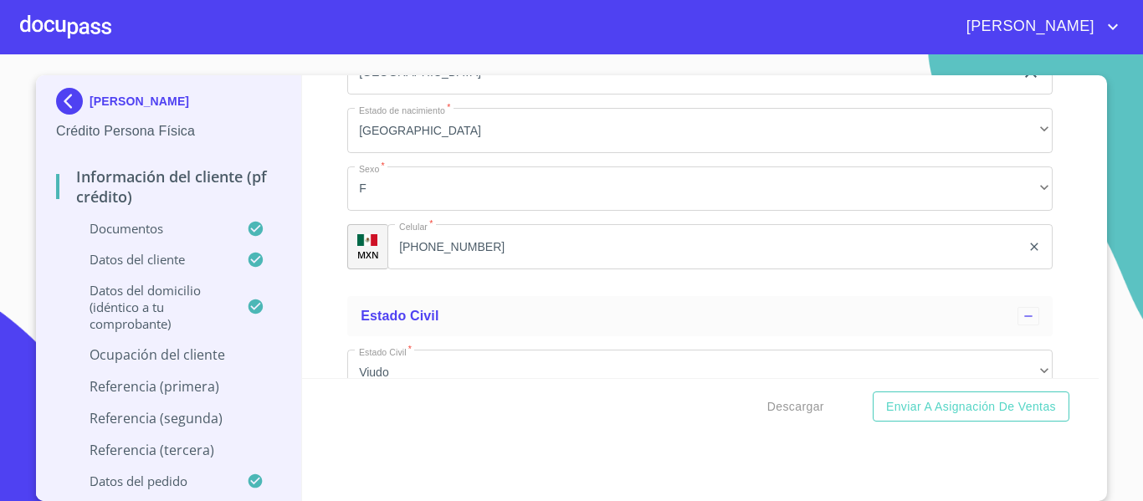
scroll to position [4863, 0]
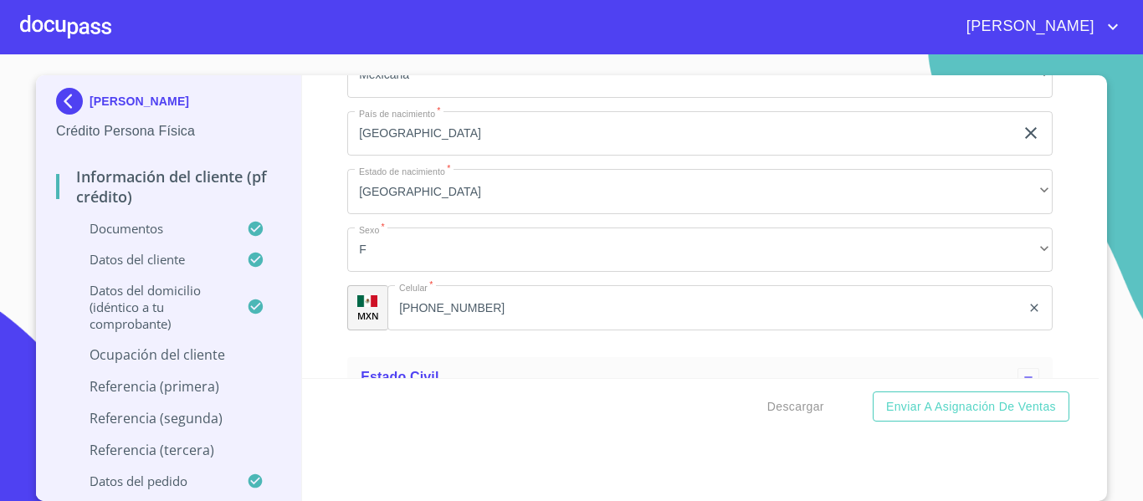
type input "PENSIONES Y JUBILACIONES PARA TRABAJADORES DEL ESTADO"
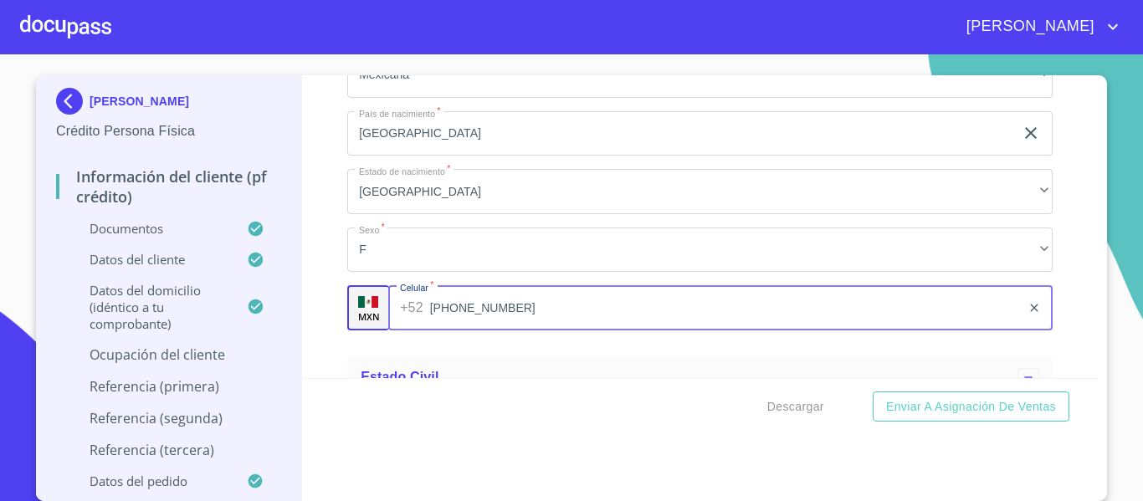
drag, startPoint x: 477, startPoint y: 331, endPoint x: 399, endPoint y: 330, distance: 77.8
click at [399, 330] on div "[PHONE_NUMBER] ​" at bounding box center [720, 307] width 664 height 45
click at [530, 329] on input "[PHONE_NUMBER]" at bounding box center [725, 307] width 591 height 45
drag, startPoint x: 520, startPoint y: 329, endPoint x: 425, endPoint y: 328, distance: 95.4
click at [430, 328] on input "[PHONE_NUMBER]" at bounding box center [725, 307] width 591 height 45
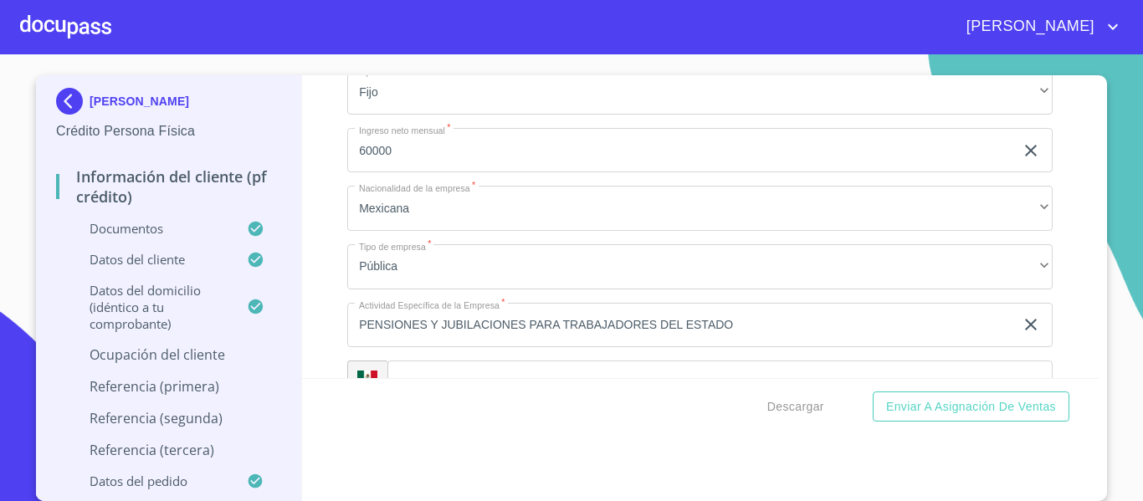
scroll to position [6536, 0]
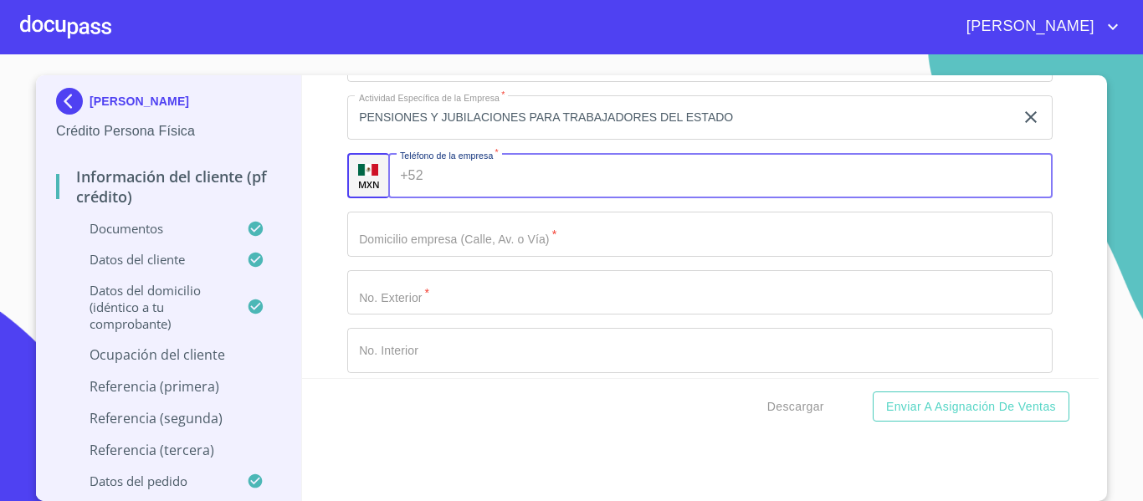
click at [509, 198] on input "Documento de identificación.   *" at bounding box center [741, 175] width 623 height 45
paste input "[PHONE_NUMBER]"
type input "[PHONE_NUMBER]"
click at [460, 257] on input "Documento de identificación.   *" at bounding box center [699, 234] width 705 height 45
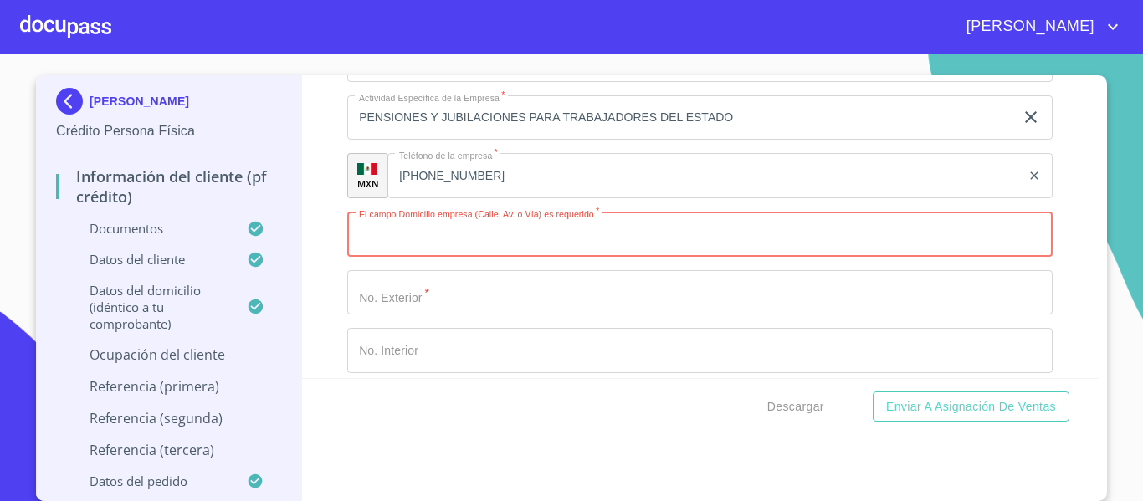
paste input "C. [PERSON_NAME][STREET_ADDRESS]"
type input "C"
type input "C. [PERSON_NAME]"
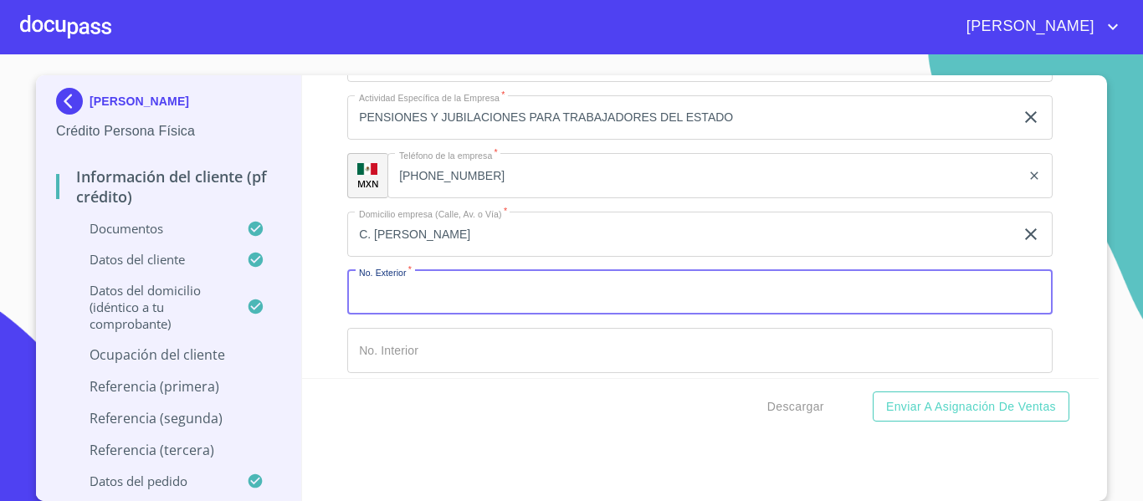
click at [407, 314] on input "Documento de identificación.   *" at bounding box center [699, 292] width 705 height 45
type input "1677"
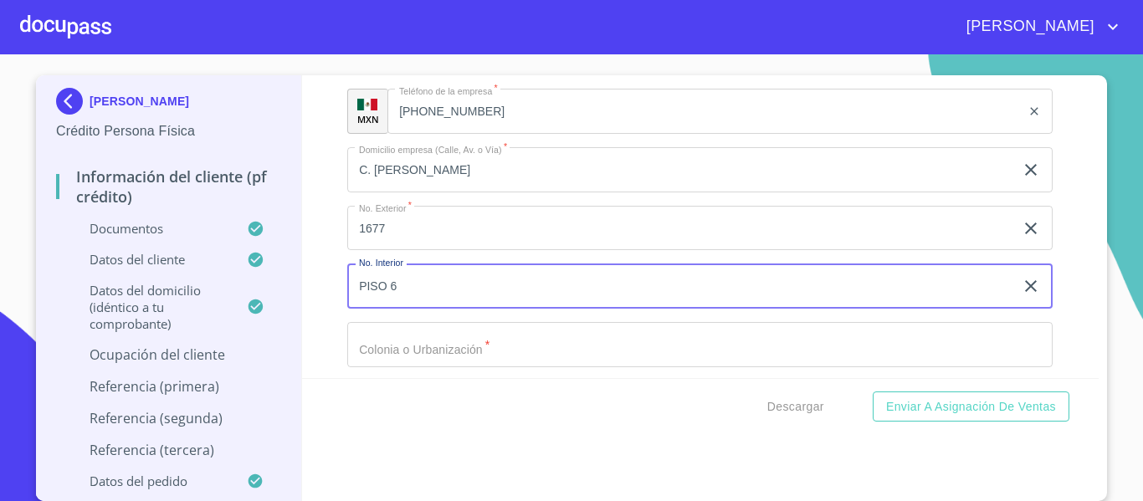
scroll to position [6636, 0]
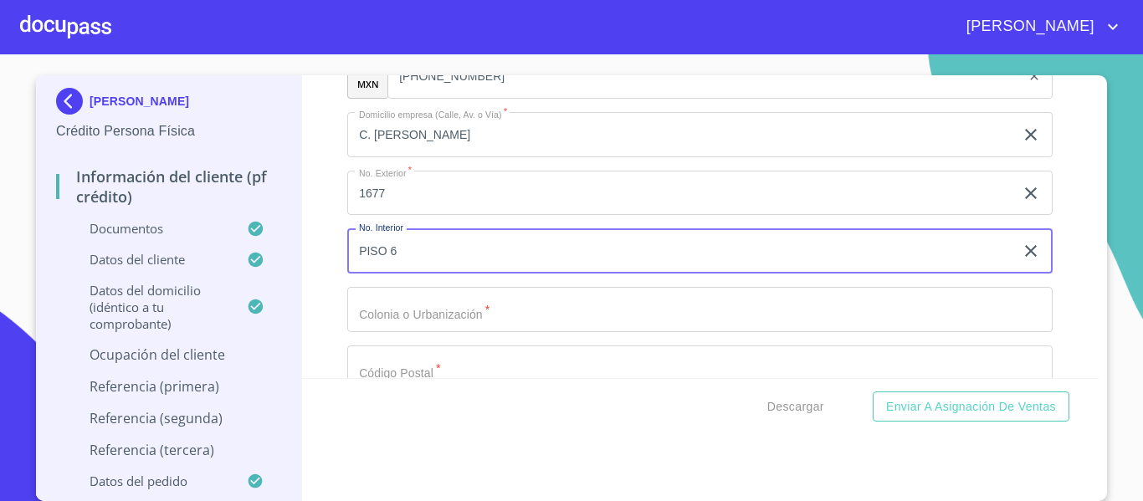
click at [401, 322] on input "Documento de identificación.   *" at bounding box center [699, 309] width 705 height 45
click at [418, 274] on input "PISO 6" at bounding box center [680, 250] width 667 height 45
type input "PISO 6 OFICINA 2"
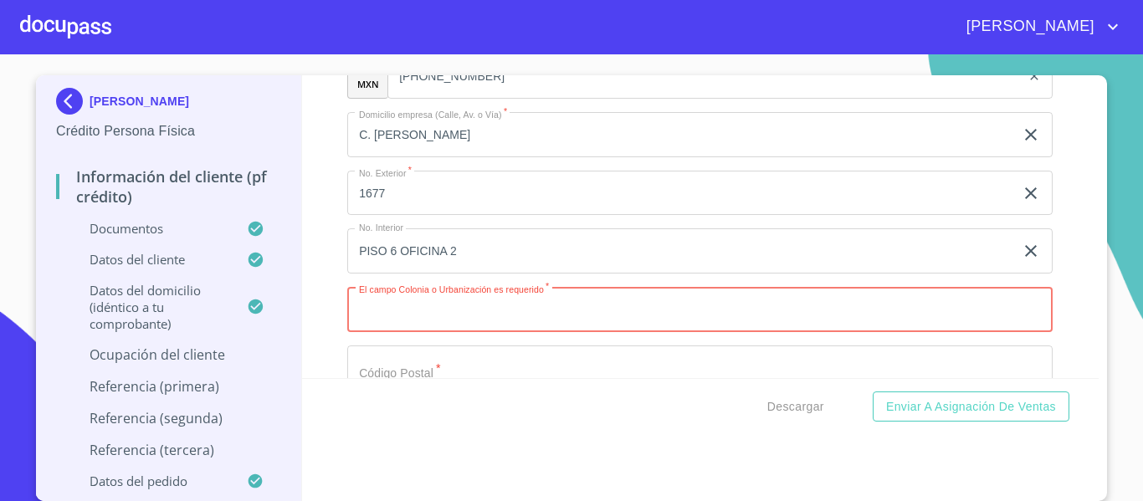
click at [454, 331] on input "Documento de identificación.   *" at bounding box center [699, 309] width 705 height 45
type input "AMERICANA"
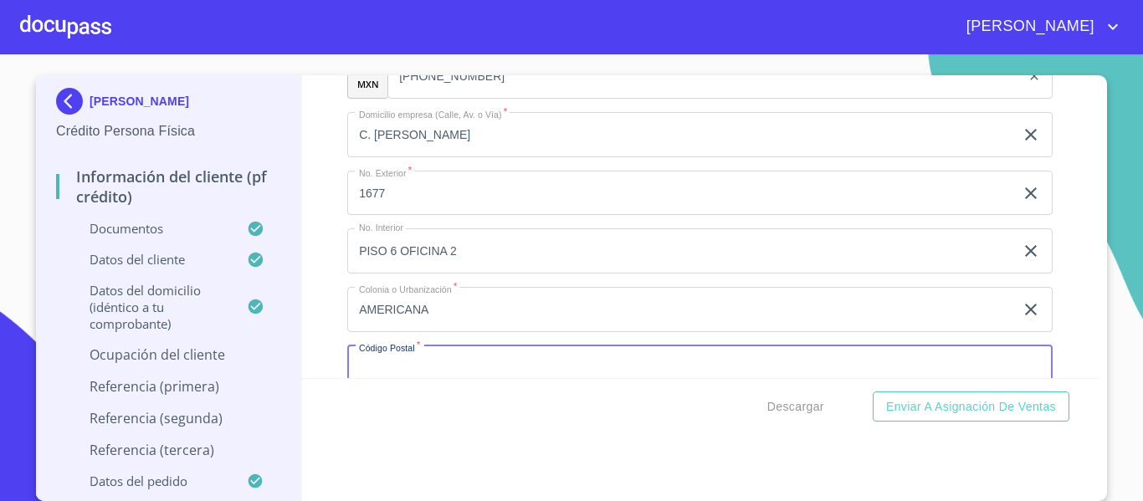
scroll to position [6668, 0]
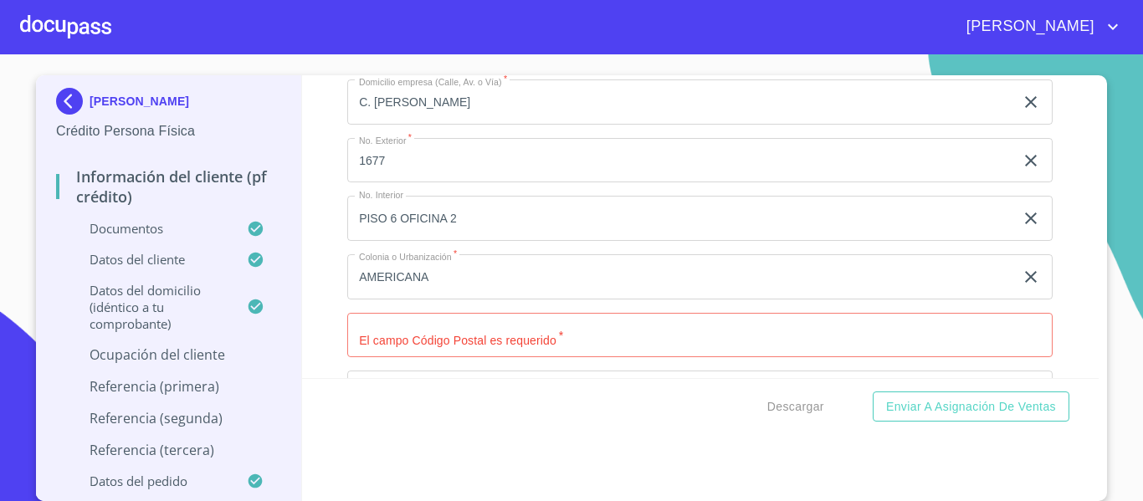
click at [481, 350] on input "Documento de identificación.   *" at bounding box center [699, 335] width 705 height 45
type input "44160"
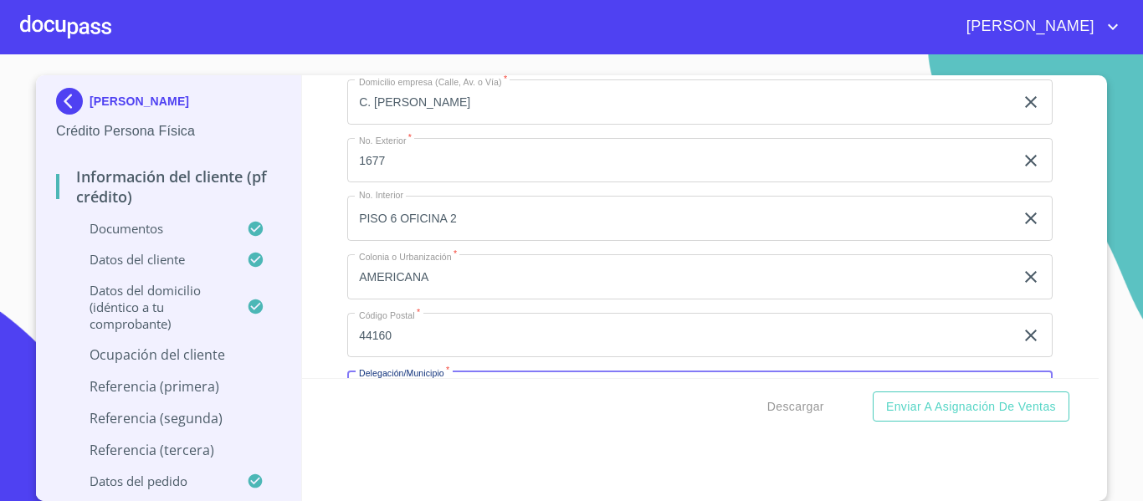
scroll to position [6855, 0]
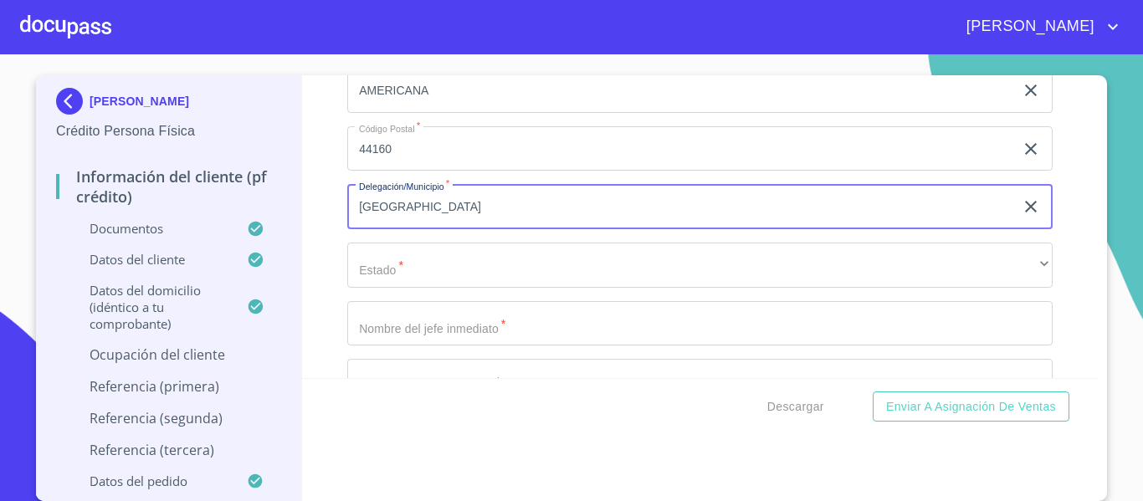
type input "[GEOGRAPHIC_DATA]"
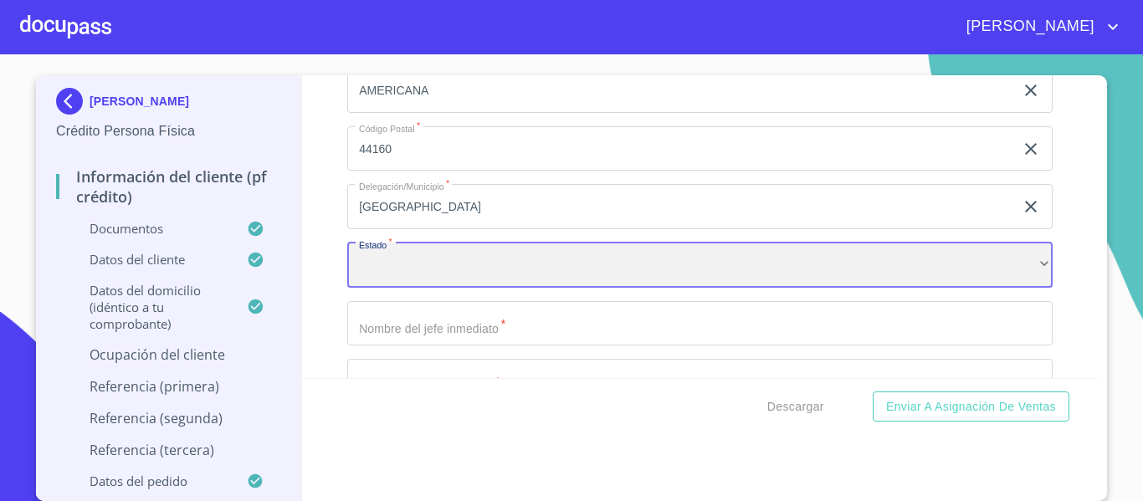
click at [694, 288] on div "​" at bounding box center [699, 265] width 705 height 45
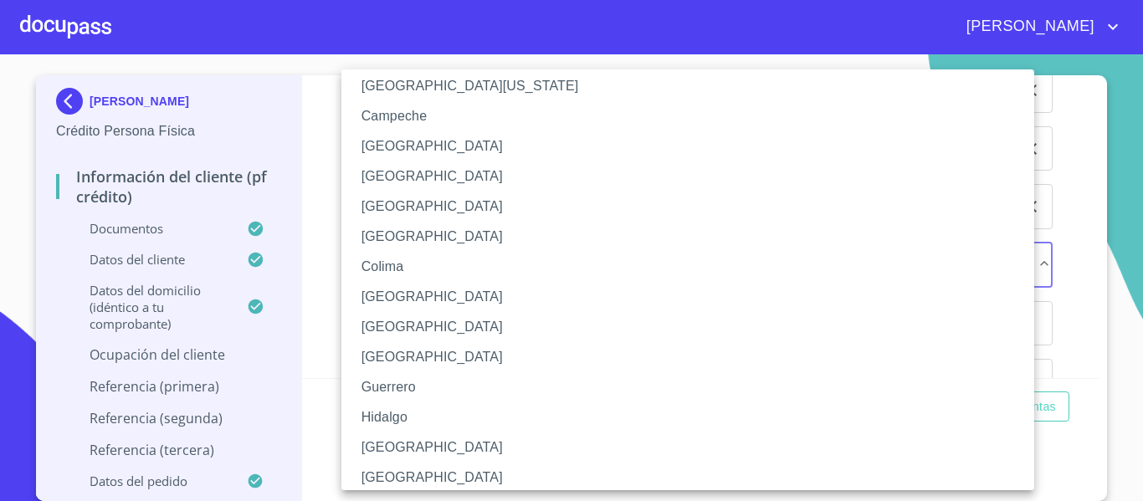
scroll to position [167, 0]
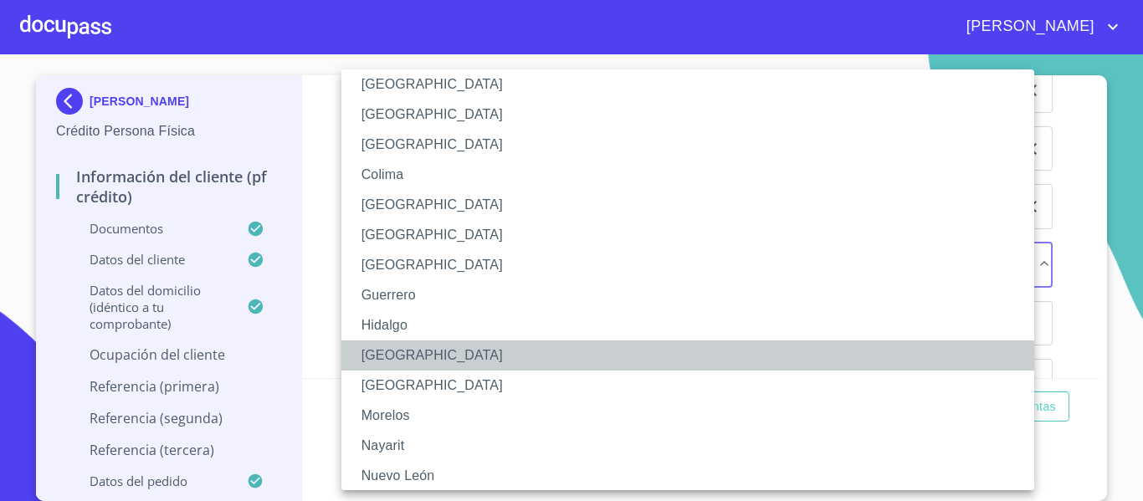
click at [430, 361] on li "[GEOGRAPHIC_DATA]" at bounding box center [693, 355] width 705 height 30
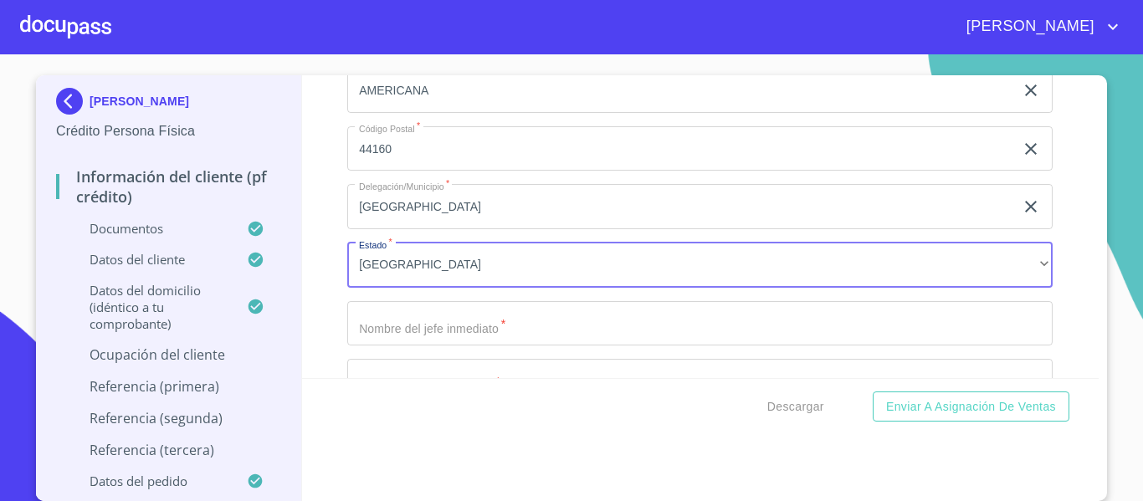
click at [438, 346] on input "Documento de identificación.   *" at bounding box center [699, 323] width 705 height 45
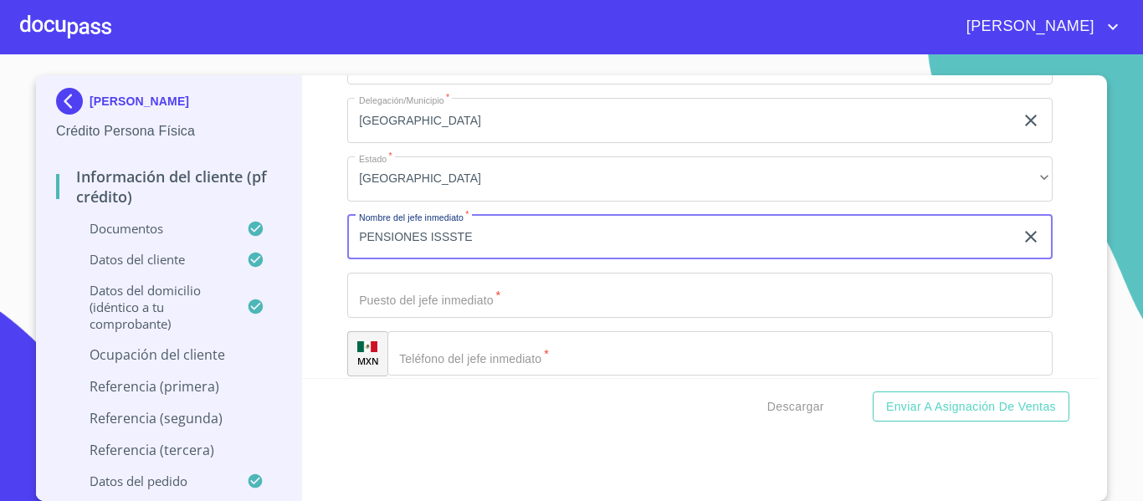
scroll to position [7022, 0]
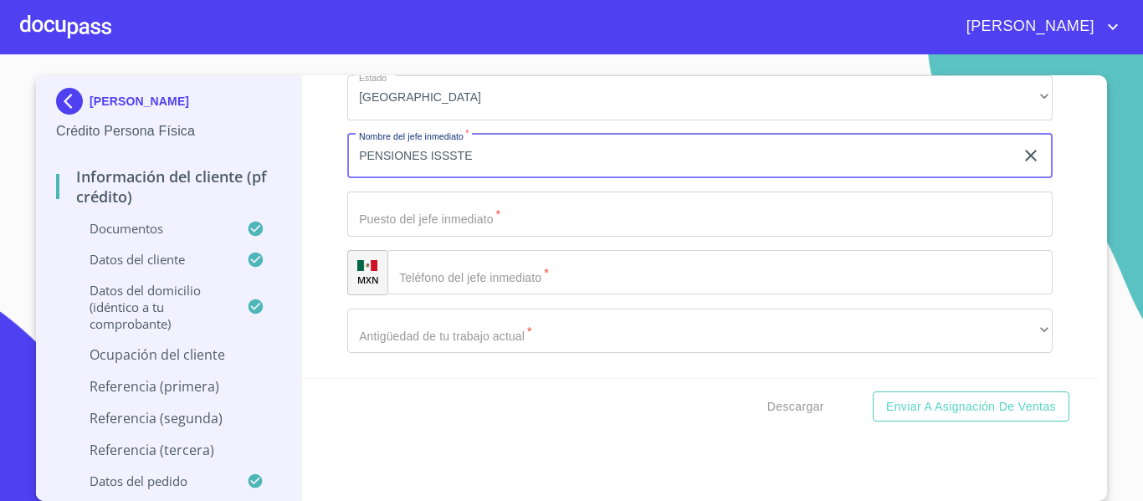
type input "PENSIONES ISSSTE"
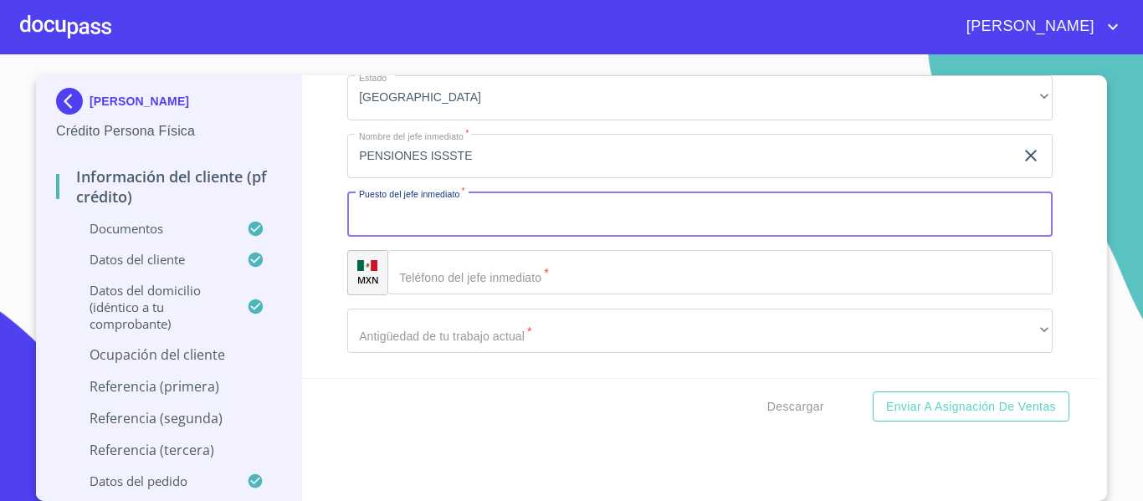
click at [463, 237] on input "Documento de identificación.   *" at bounding box center [699, 214] width 705 height 45
click at [440, 237] on input "Documento de identificación.   *" at bounding box center [699, 214] width 705 height 45
type input "PENSIONES"
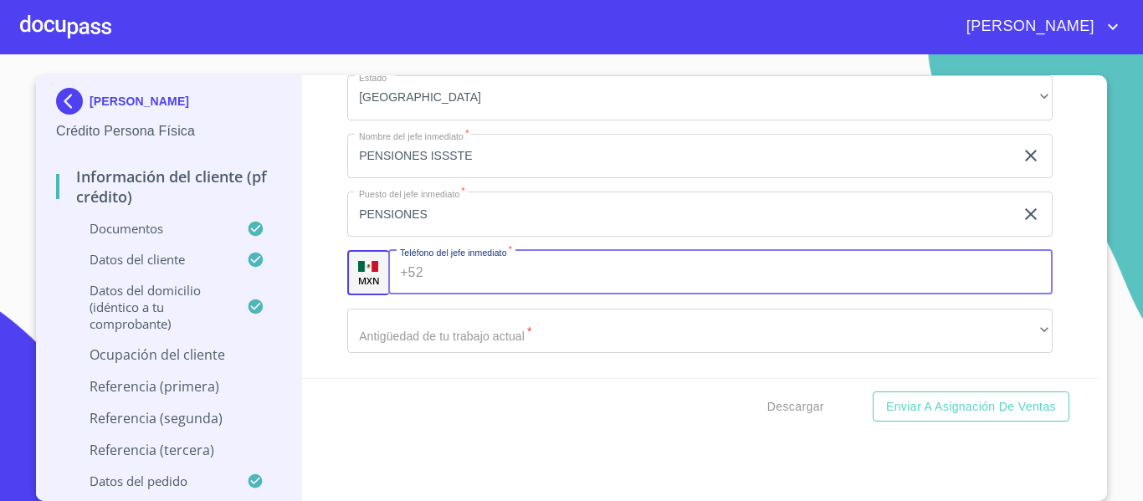
paste input "(C.) [PERSON_NAME][STREET_ADDRESS]"
type input "C."
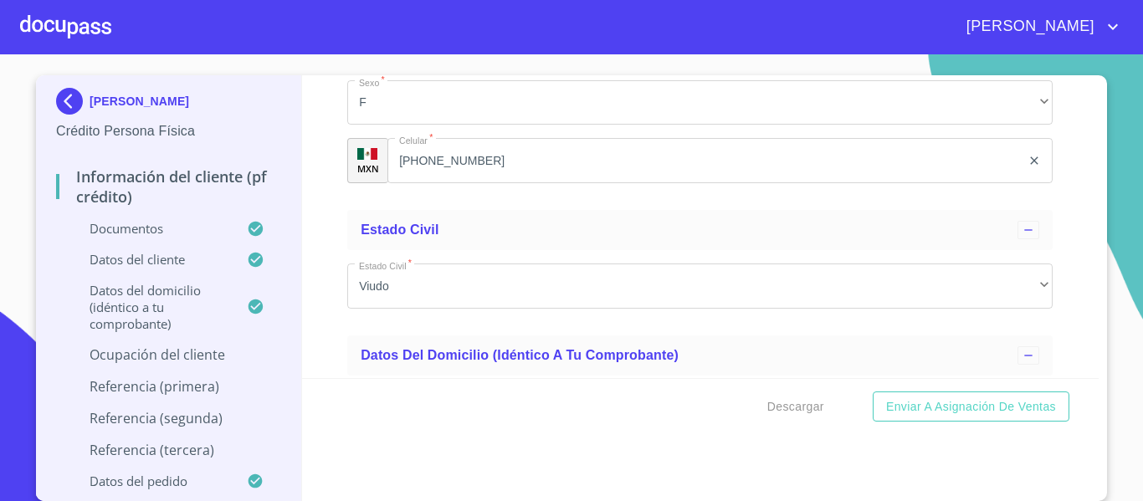
scroll to position [4931, 0]
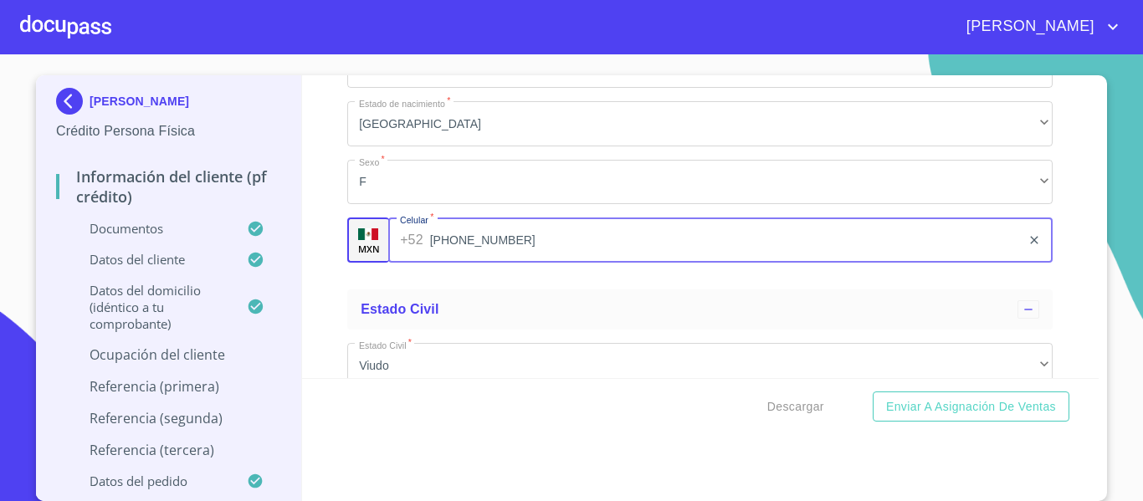
drag, startPoint x: 481, startPoint y: 258, endPoint x: 411, endPoint y: 254, distance: 70.4
click at [411, 254] on div "[PHONE_NUMBER] ​" at bounding box center [720, 240] width 664 height 45
click at [482, 261] on input "[PHONE_NUMBER]" at bounding box center [725, 240] width 591 height 45
drag, startPoint x: 504, startPoint y: 263, endPoint x: 425, endPoint y: 269, distance: 79.7
click at [430, 263] on input "[PHONE_NUMBER]" at bounding box center [725, 240] width 591 height 45
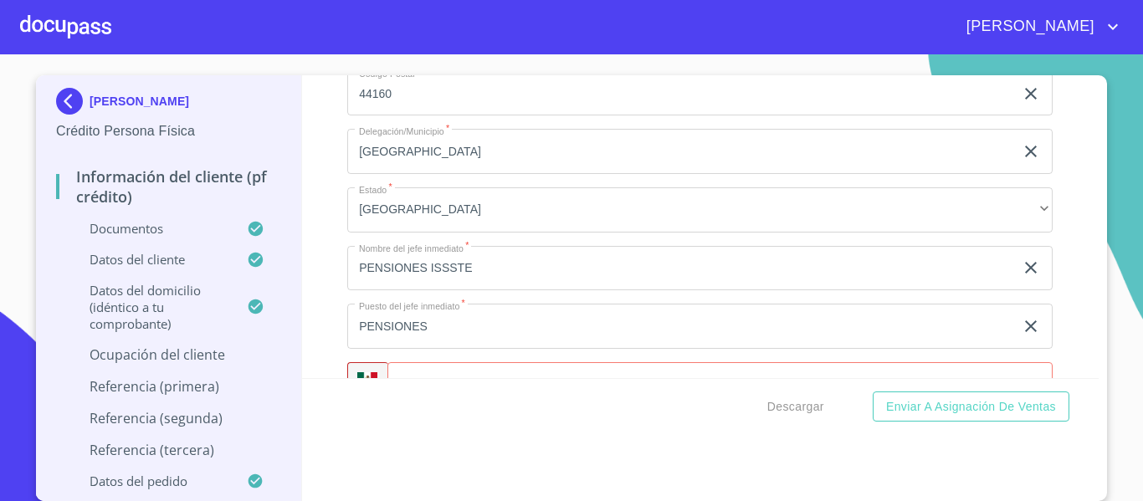
scroll to position [7106, 0]
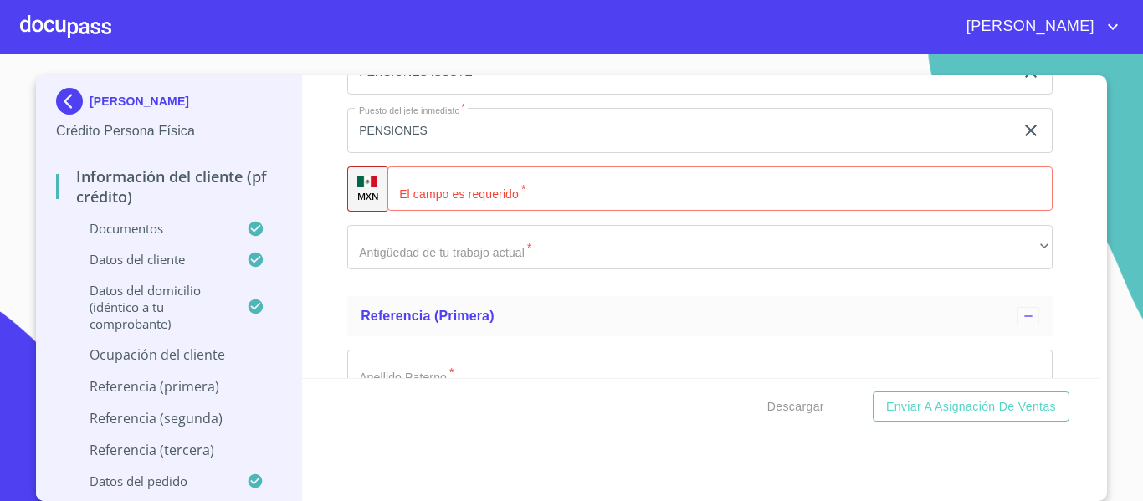
click at [525, 210] on input "Documento de identificación.   *" at bounding box center [719, 188] width 665 height 45
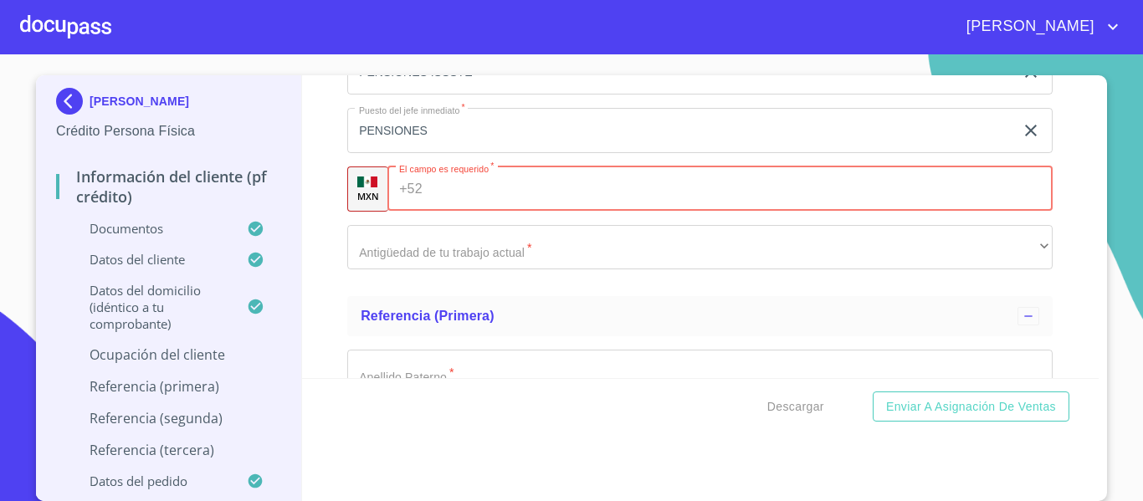
paste input "[PHONE_NUMBER]"
type input "[PHONE_NUMBER]"
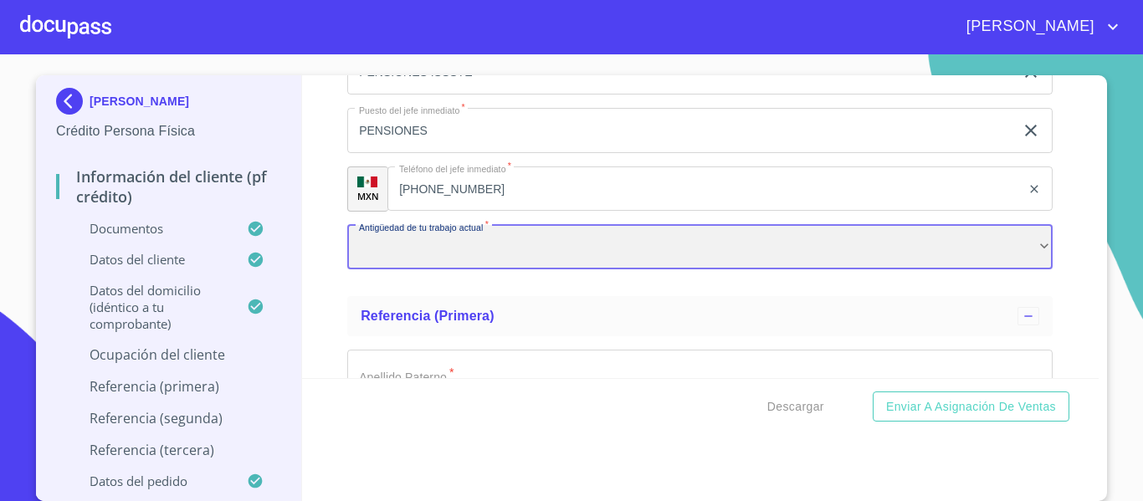
click at [504, 270] on div "​" at bounding box center [699, 247] width 705 height 45
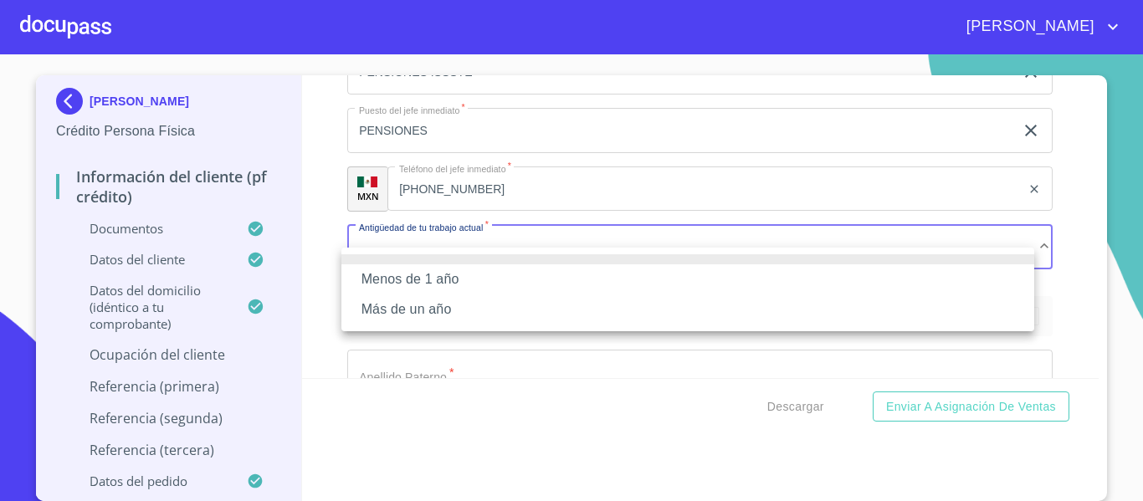
click at [410, 305] on li "Más de un año" at bounding box center [687, 309] width 693 height 30
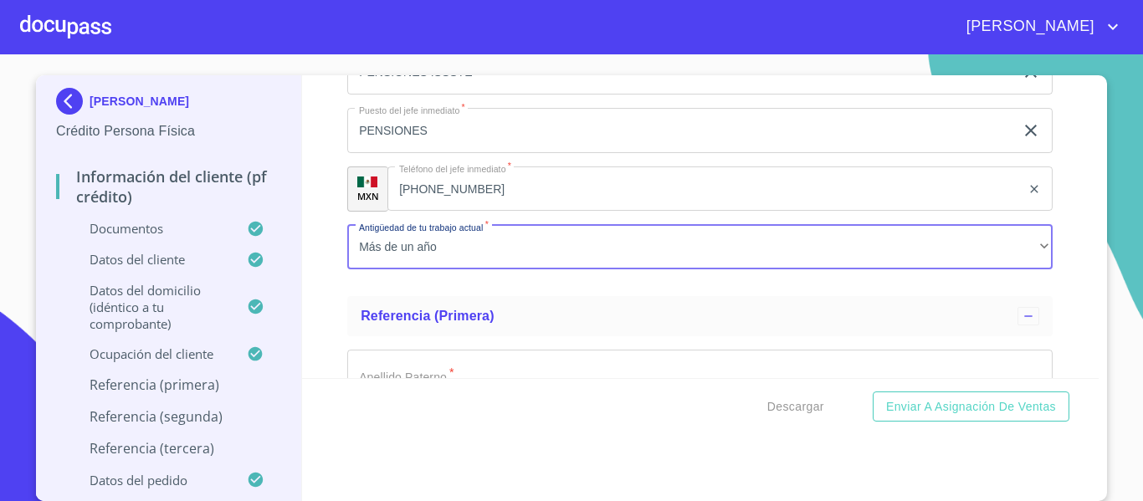
click at [330, 267] on div "Información del cliente (PF crédito) Documentos Documento de identificación.   …" at bounding box center [700, 226] width 797 height 303
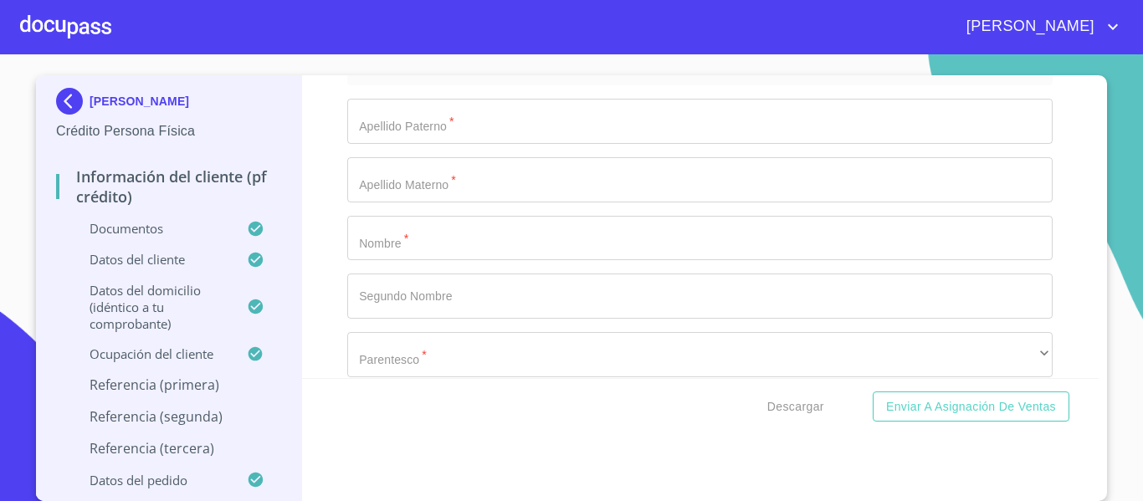
scroll to position [7273, 0]
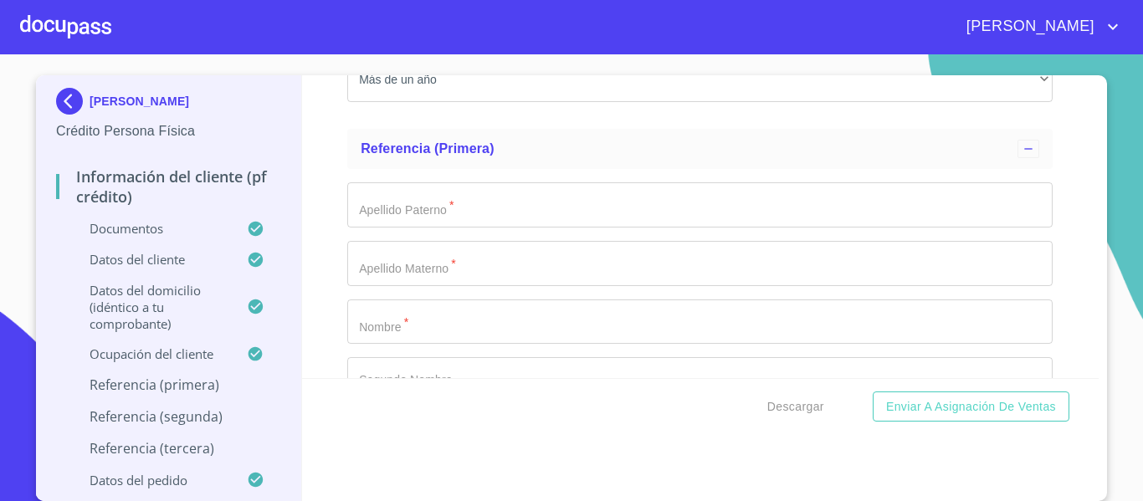
click at [328, 123] on div "Información del cliente (PF crédito) Documentos Documento de identificación.   …" at bounding box center [700, 226] width 797 height 303
click at [410, 226] on input "Documento de identificación.   *" at bounding box center [699, 204] width 705 height 45
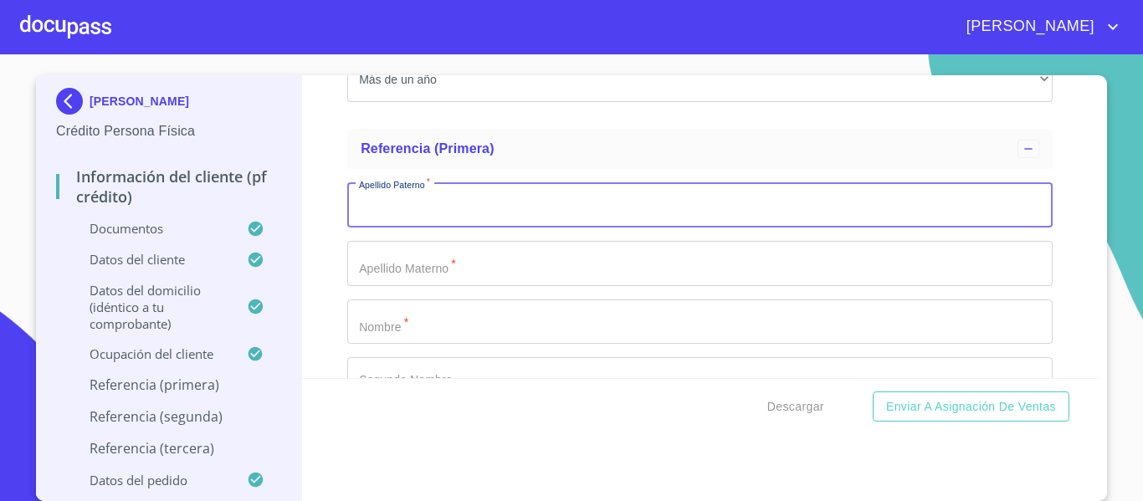
click at [427, 228] on input "Documento de identificación.   *" at bounding box center [699, 204] width 705 height 45
type input "DURAN"
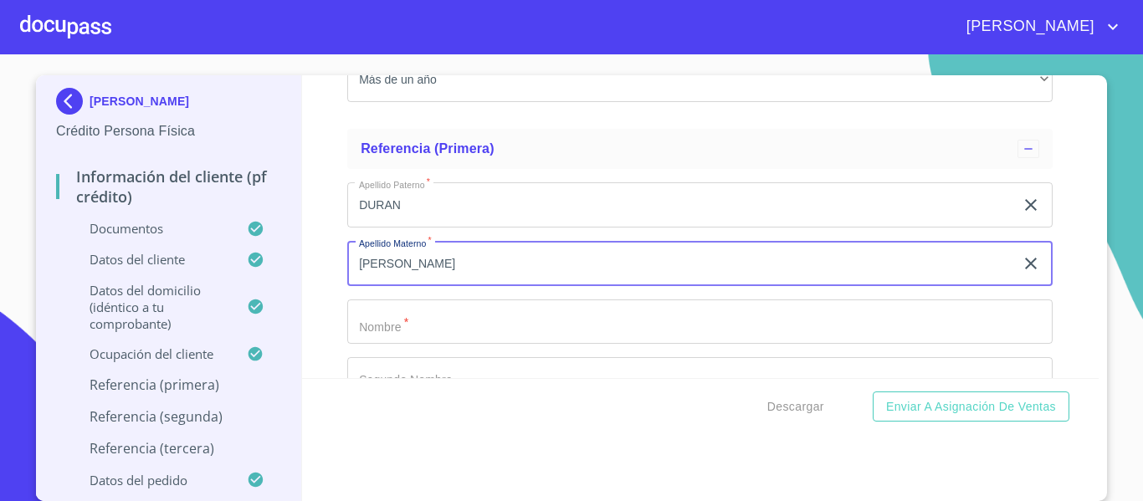
type input "[PERSON_NAME]"
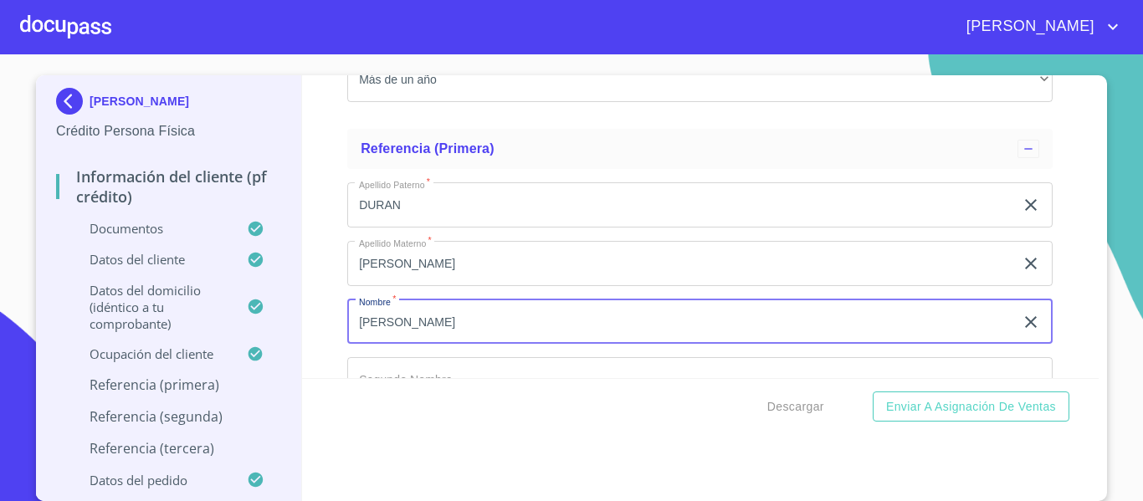
type input "[PERSON_NAME]"
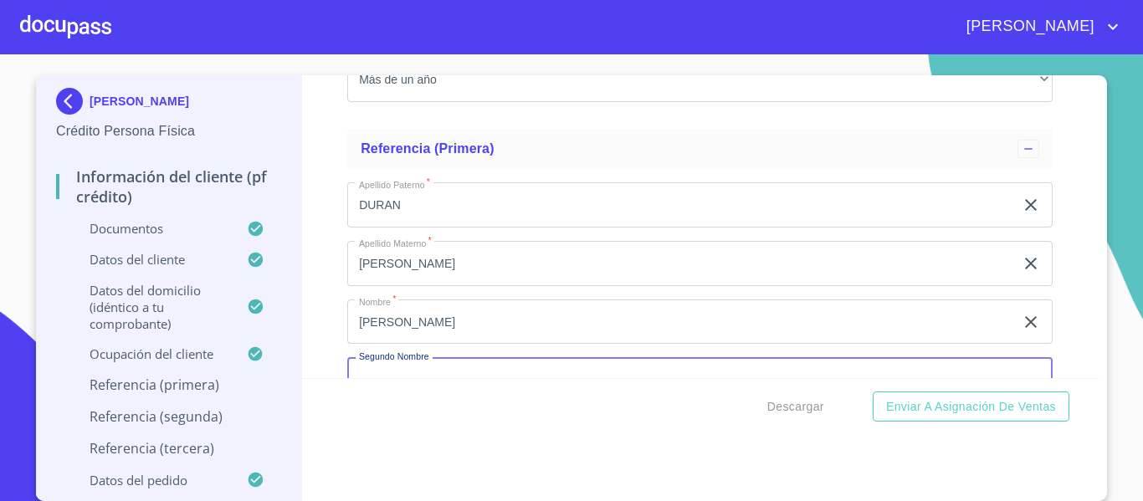
scroll to position [7318, 0]
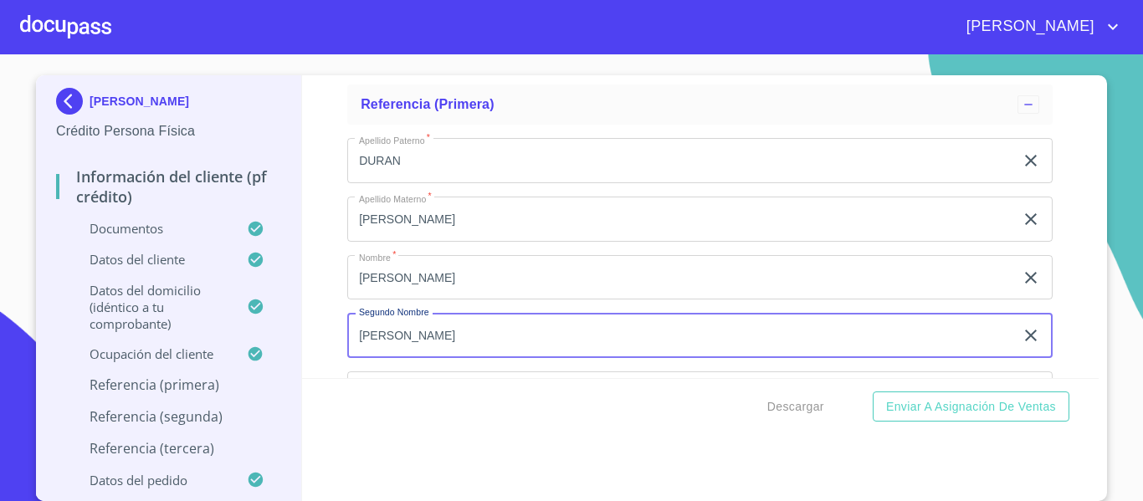
type input "[PERSON_NAME]"
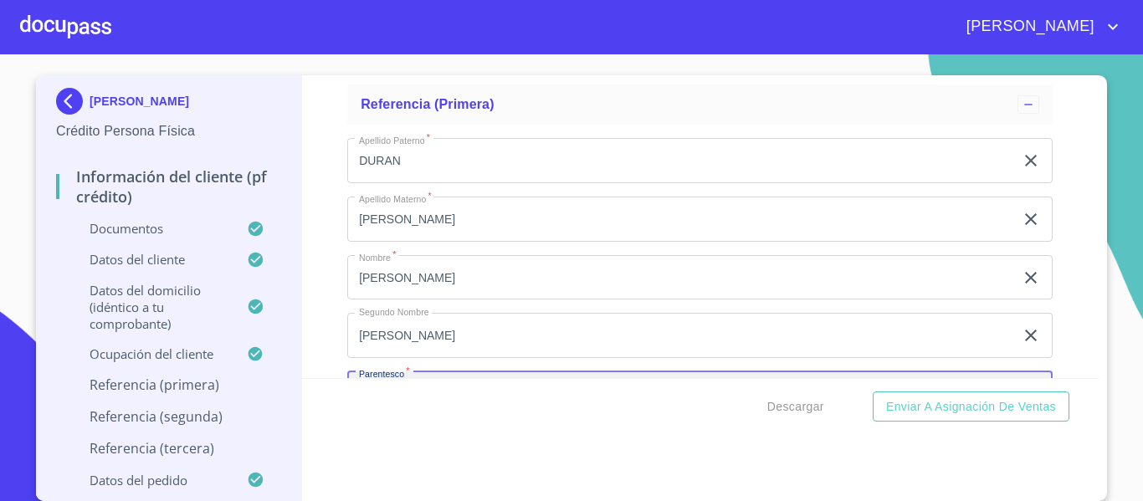
scroll to position [7505, 0]
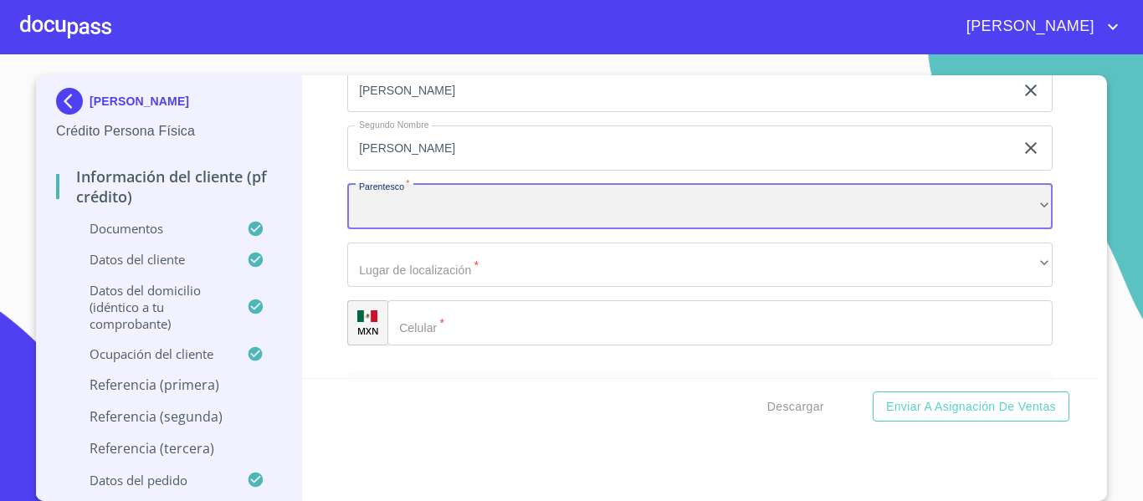
click at [427, 228] on div "​" at bounding box center [699, 206] width 705 height 45
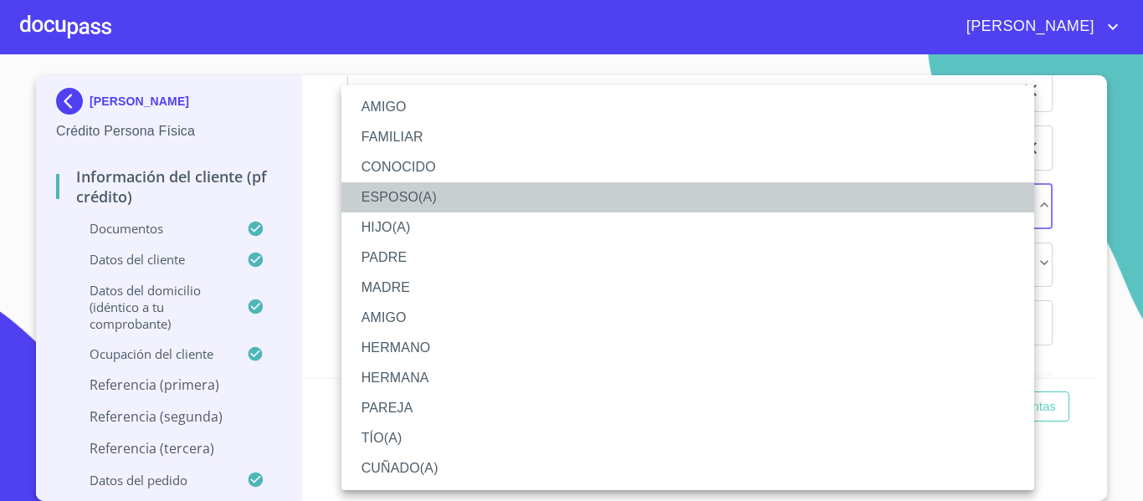
click at [410, 209] on li "ESPOSO(A)" at bounding box center [687, 197] width 693 height 30
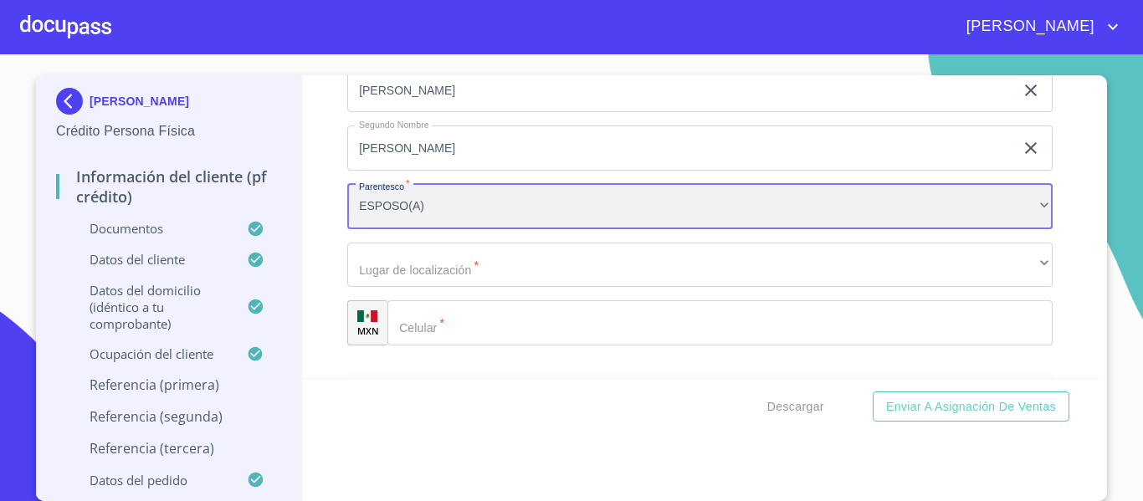
click at [411, 229] on div "ESPOSO(A)" at bounding box center [699, 206] width 705 height 45
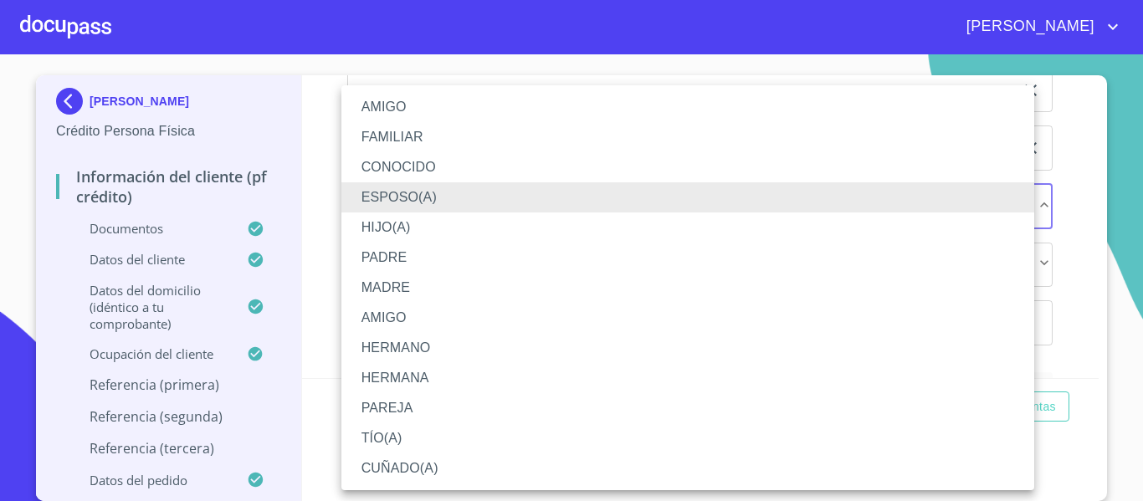
click at [417, 237] on li "HIJO(A)" at bounding box center [687, 227] width 693 height 30
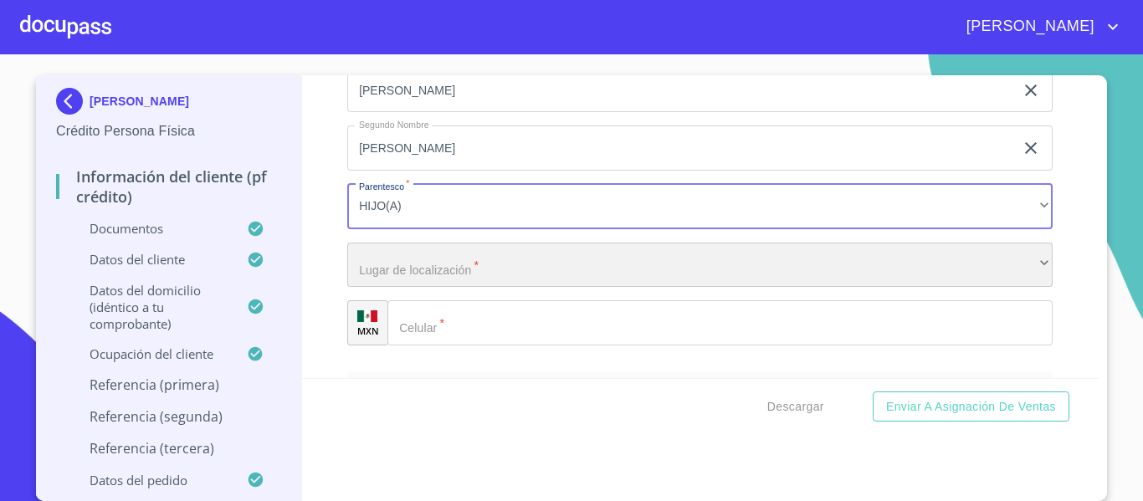
click at [444, 287] on div "​" at bounding box center [699, 265] width 705 height 45
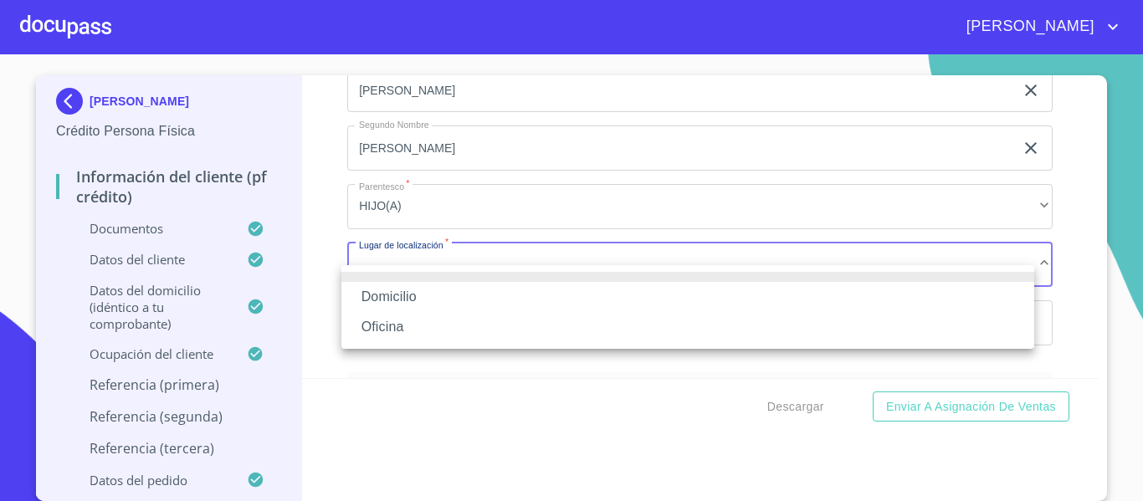
click at [434, 305] on li "Domicilio" at bounding box center [687, 297] width 693 height 30
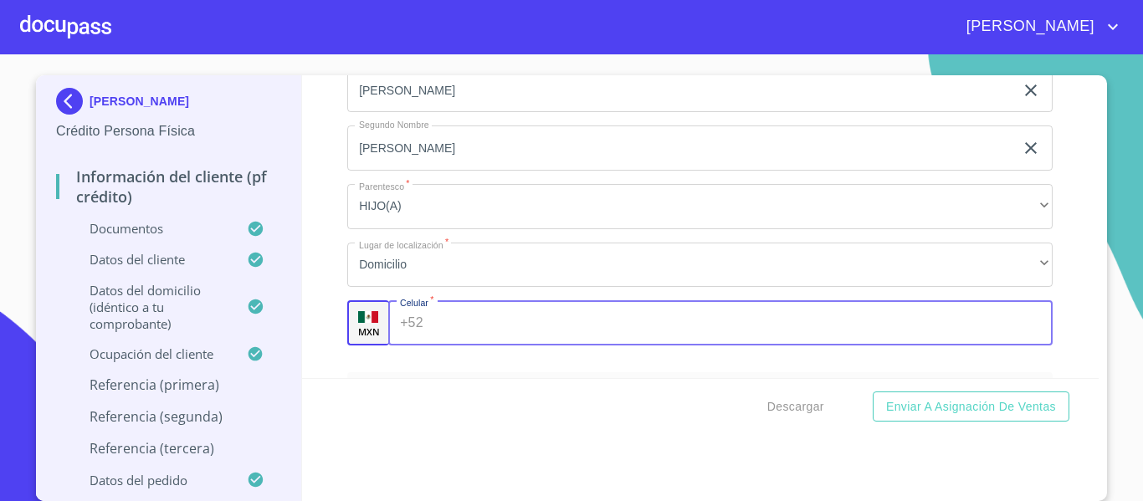
click at [456, 335] on input "Documento de identificación.   *" at bounding box center [741, 322] width 623 height 45
